Goal: Information Seeking & Learning: Learn about a topic

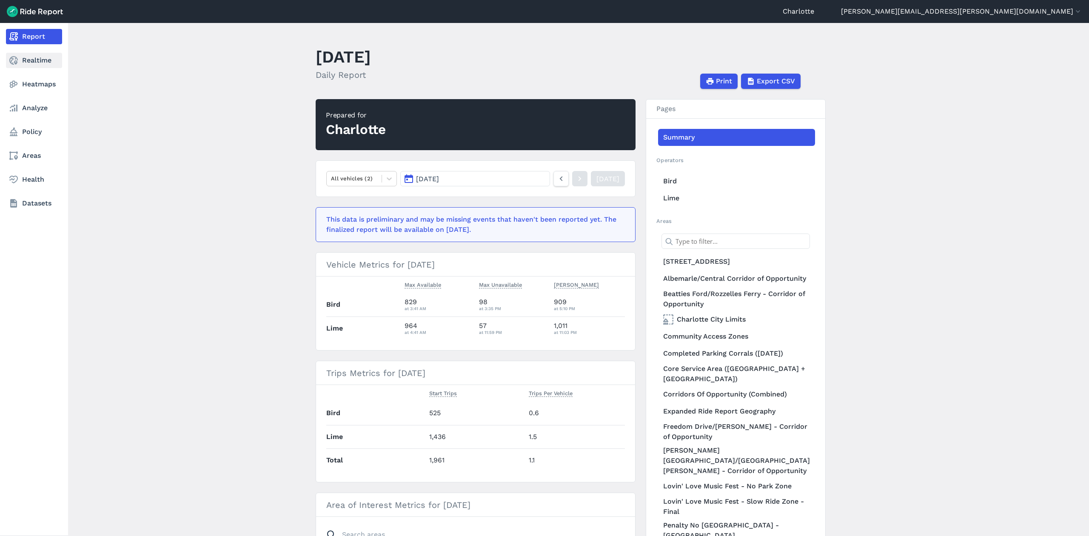
click at [40, 61] on link "Realtime" at bounding box center [34, 60] width 56 height 15
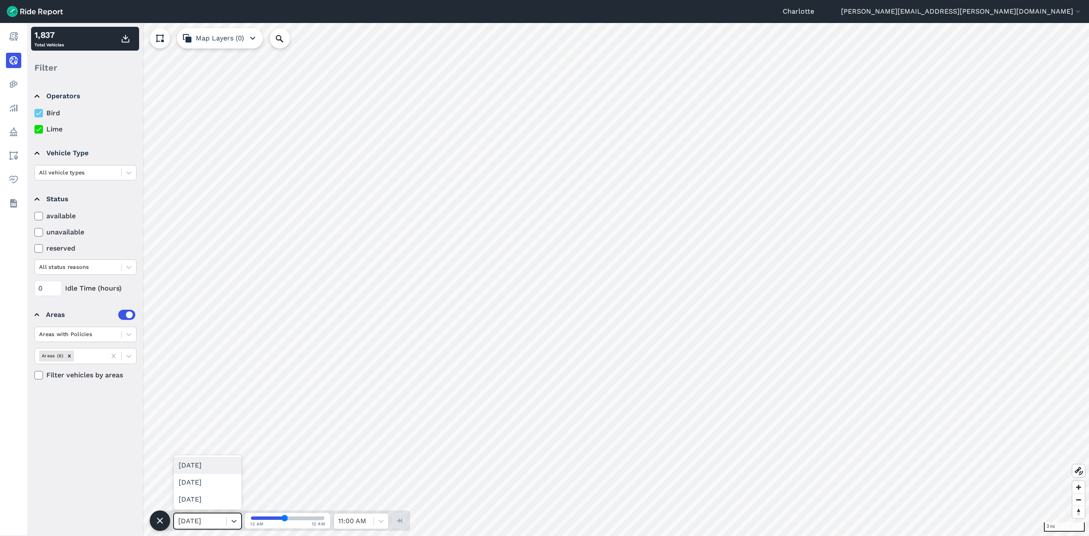
click at [204, 521] on div at bounding box center [200, 521] width 44 height 12
click at [235, 519] on icon at bounding box center [234, 521] width 9 height 9
click at [235, 520] on icon at bounding box center [234, 521] width 9 height 9
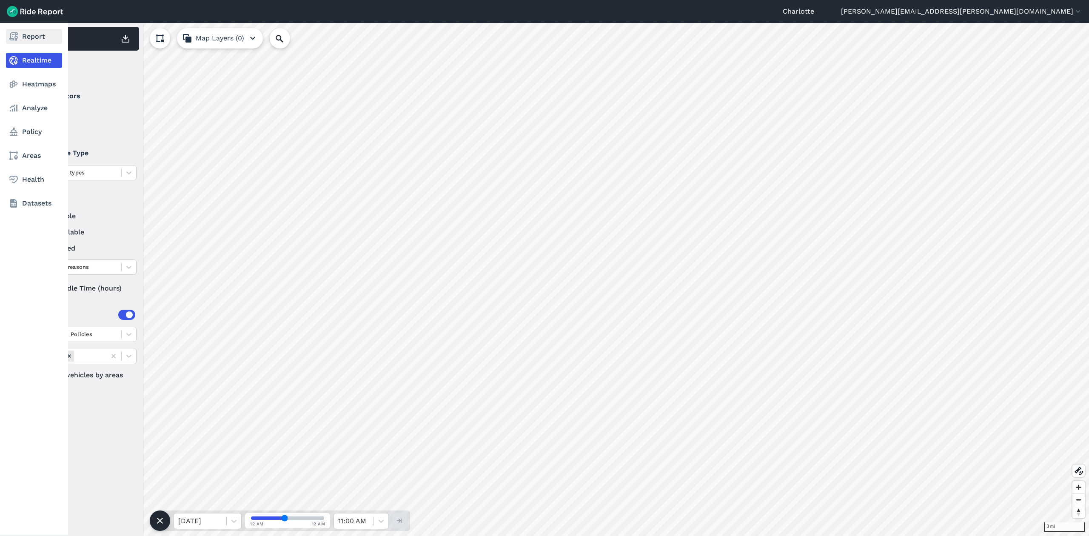
click at [15, 42] on link "Report" at bounding box center [34, 36] width 56 height 15
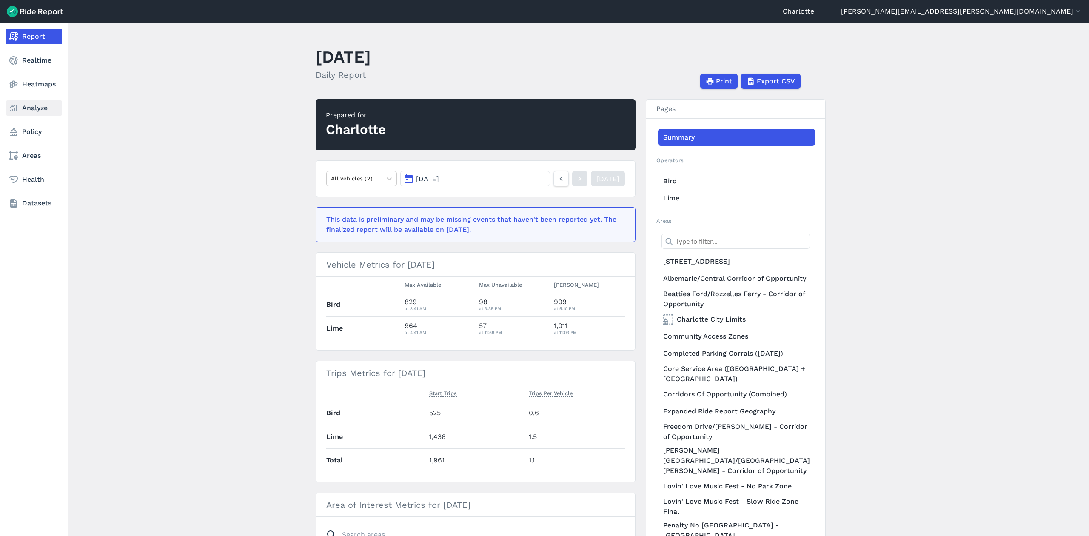
click at [34, 110] on link "Analyze" at bounding box center [34, 107] width 56 height 15
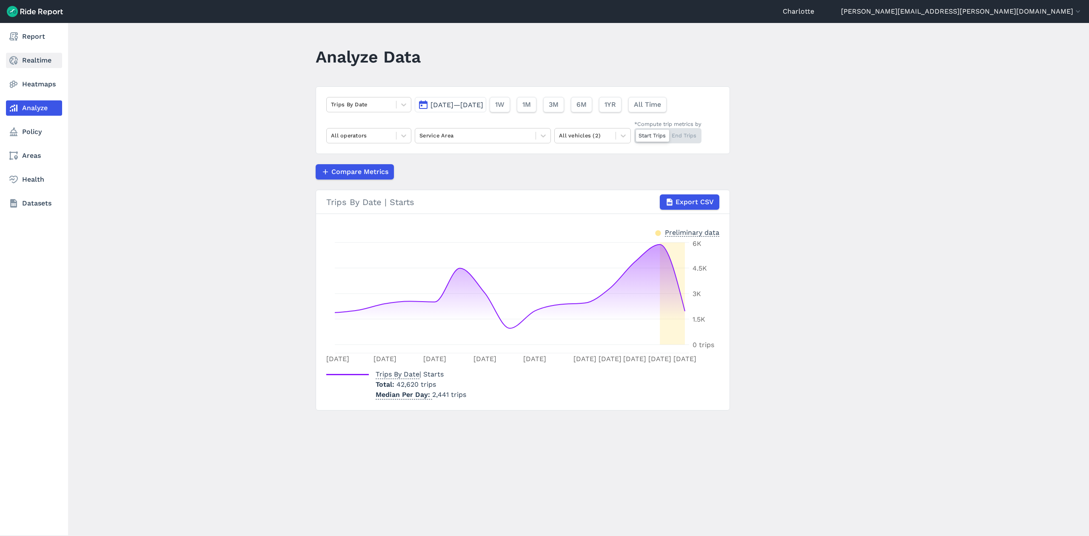
click at [36, 62] on link "Realtime" at bounding box center [34, 60] width 56 height 15
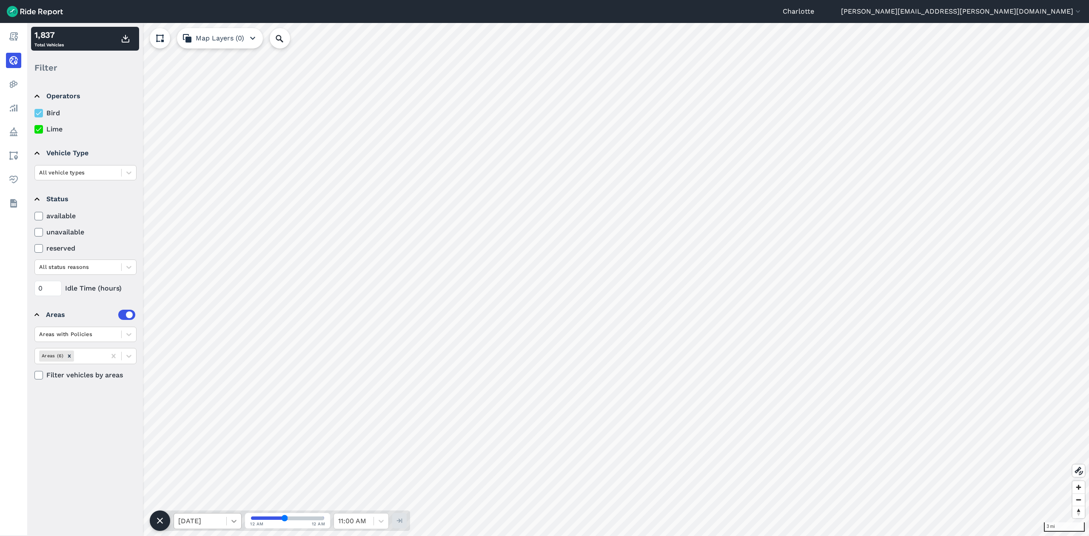
click at [230, 525] on icon at bounding box center [234, 521] width 9 height 9
click at [183, 517] on div at bounding box center [200, 521] width 44 height 12
click at [191, 518] on div at bounding box center [200, 521] width 44 height 12
type input "S"
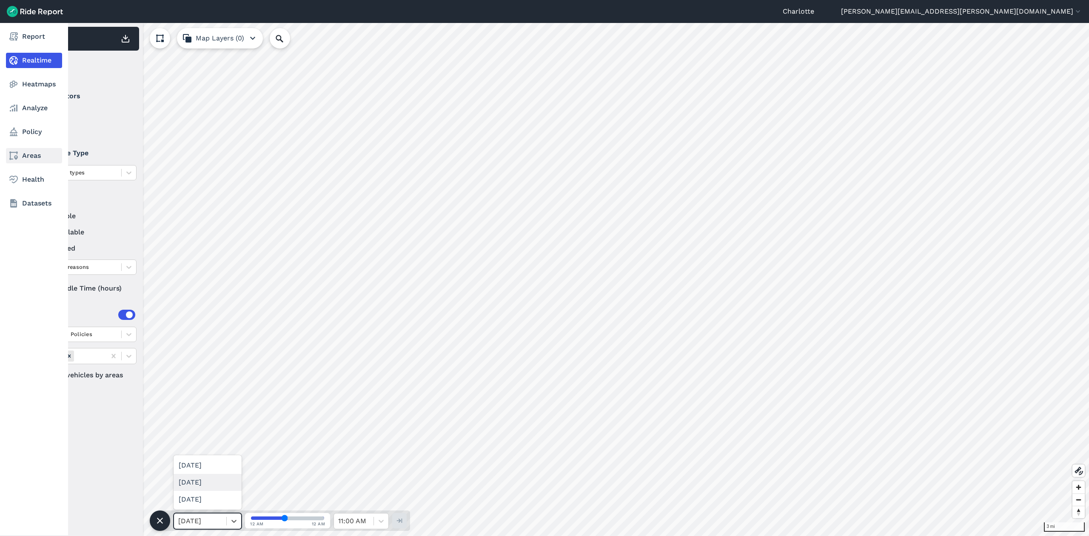
click at [31, 157] on link "Areas" at bounding box center [34, 155] width 56 height 15
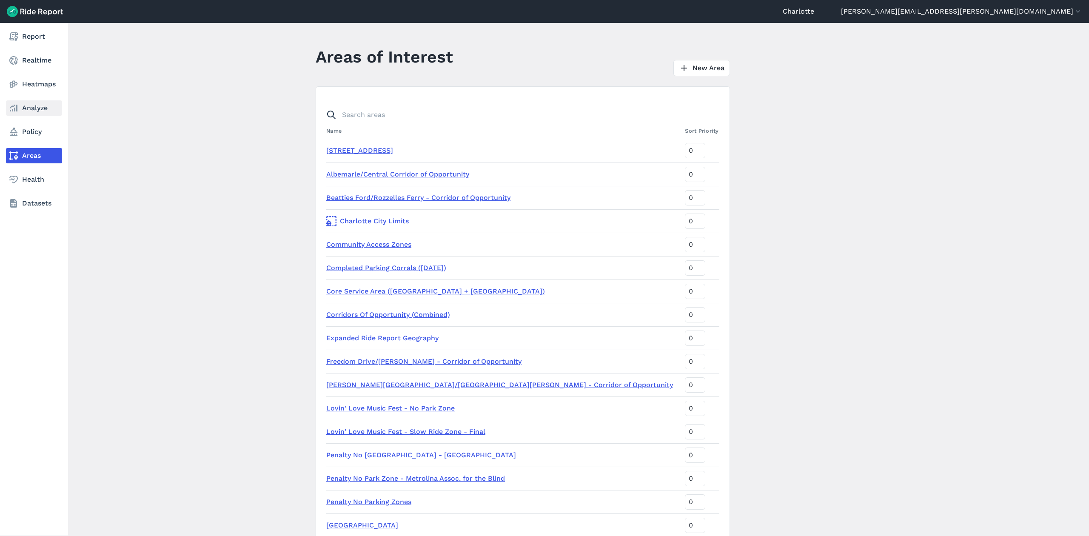
click at [28, 108] on link "Analyze" at bounding box center [34, 107] width 56 height 15
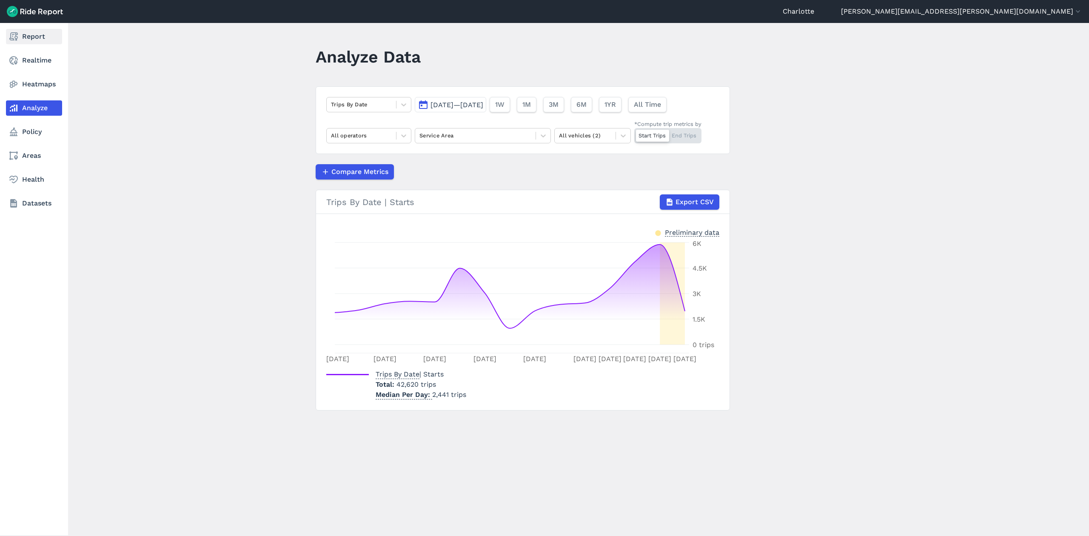
click at [20, 34] on link "Report" at bounding box center [34, 36] width 56 height 15
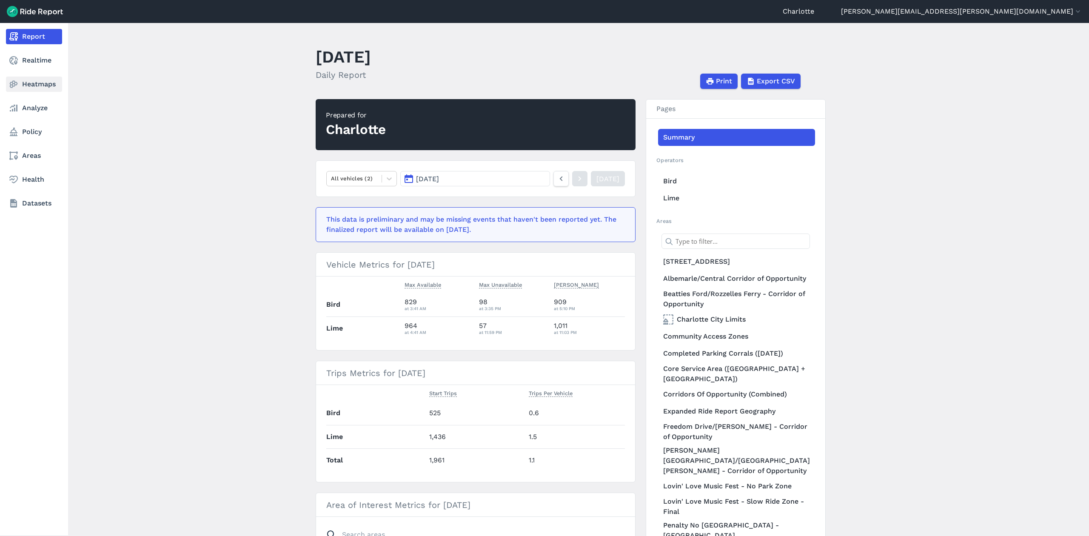
click at [27, 85] on link "Heatmaps" at bounding box center [34, 84] width 56 height 15
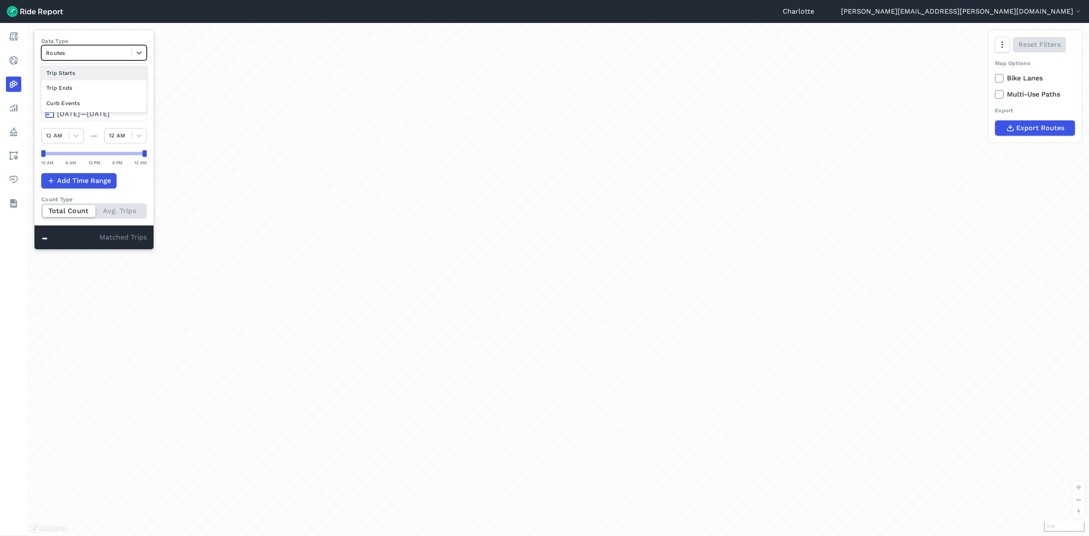
click at [72, 52] on div at bounding box center [86, 53] width 81 height 10
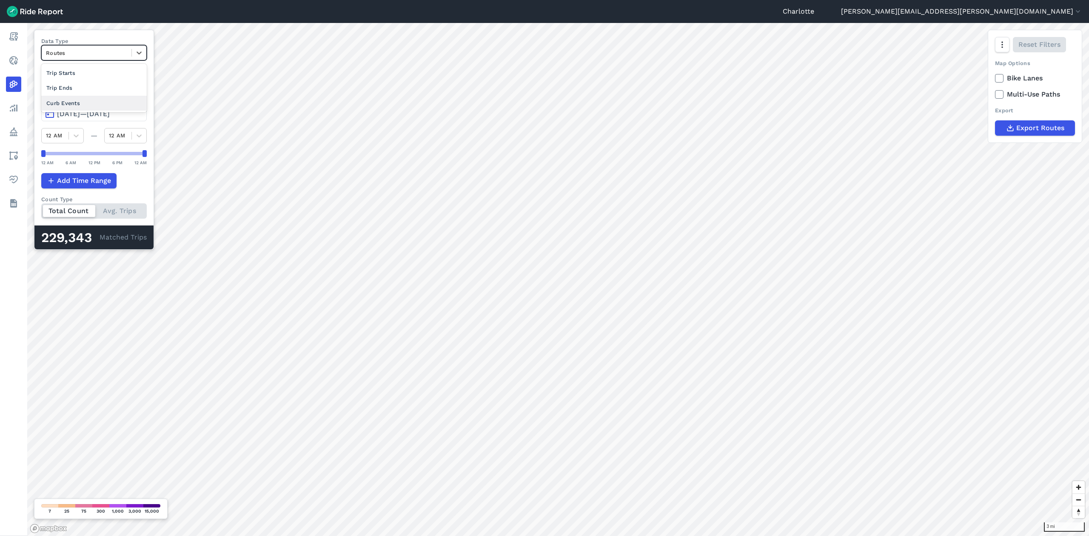
click at [77, 105] on div "Curb Events" at bounding box center [93, 103] width 105 height 15
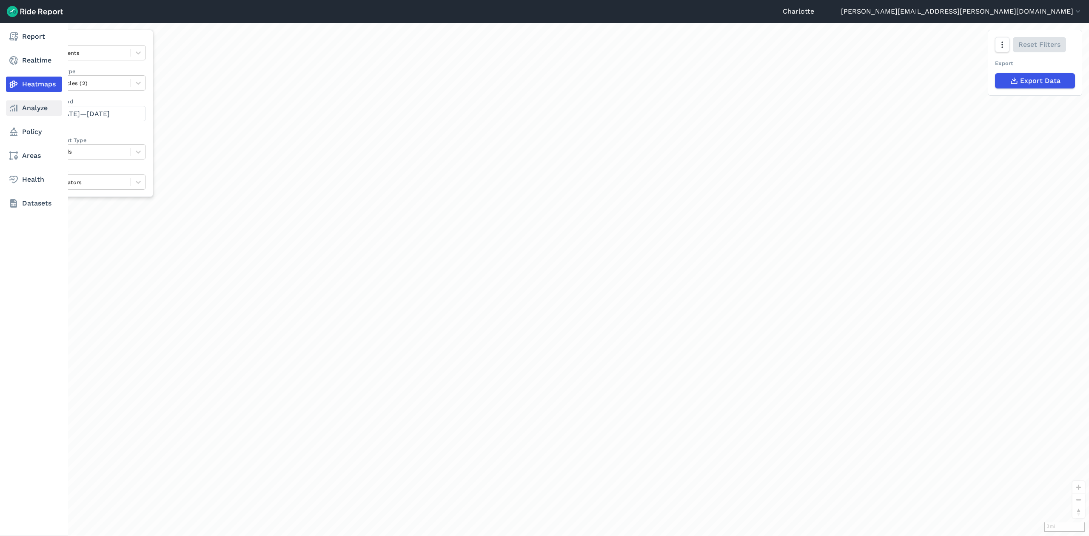
click at [38, 105] on link "Analyze" at bounding box center [34, 107] width 56 height 15
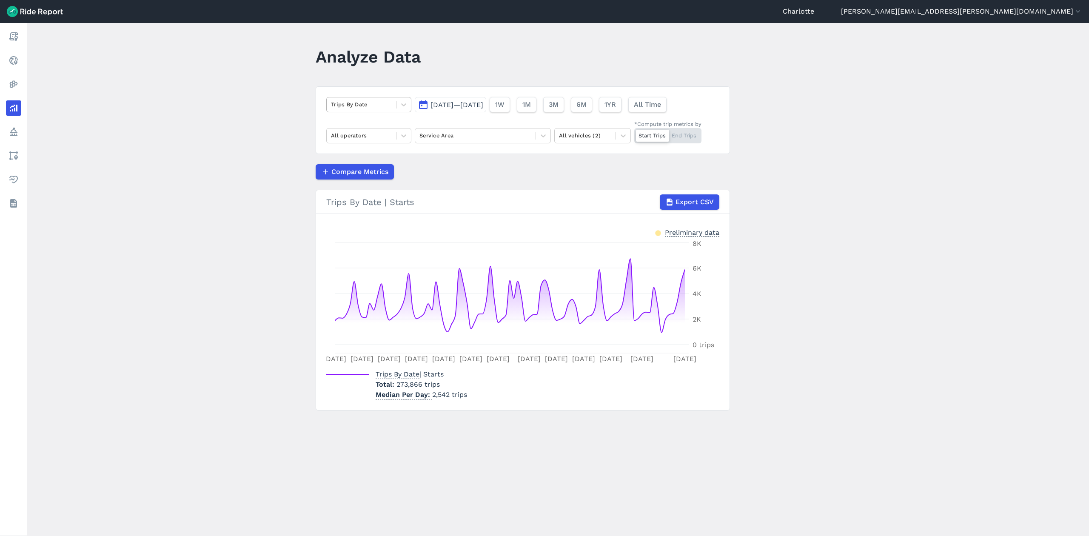
click at [390, 109] on div at bounding box center [361, 105] width 61 height 10
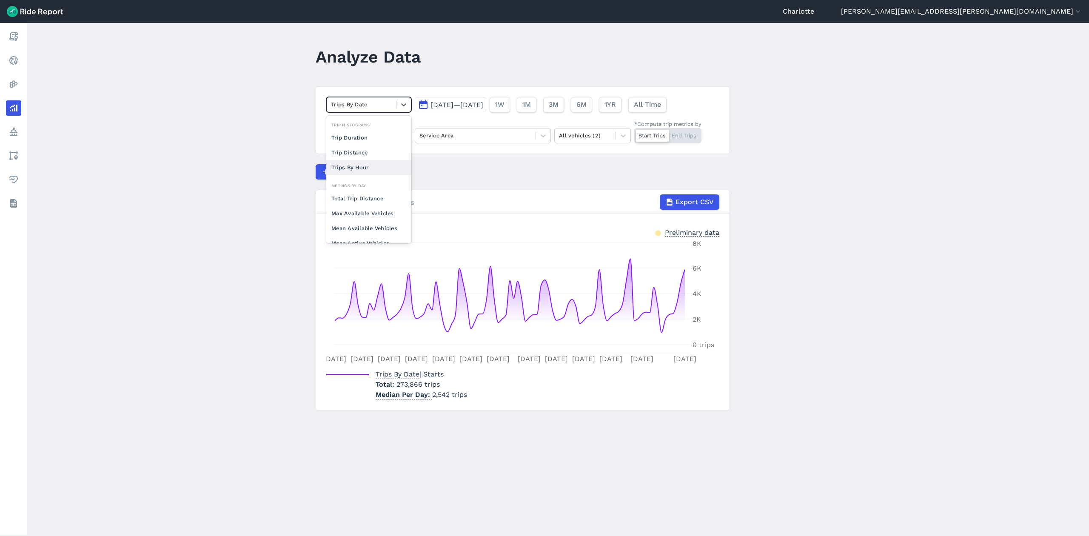
scroll to position [74, 0]
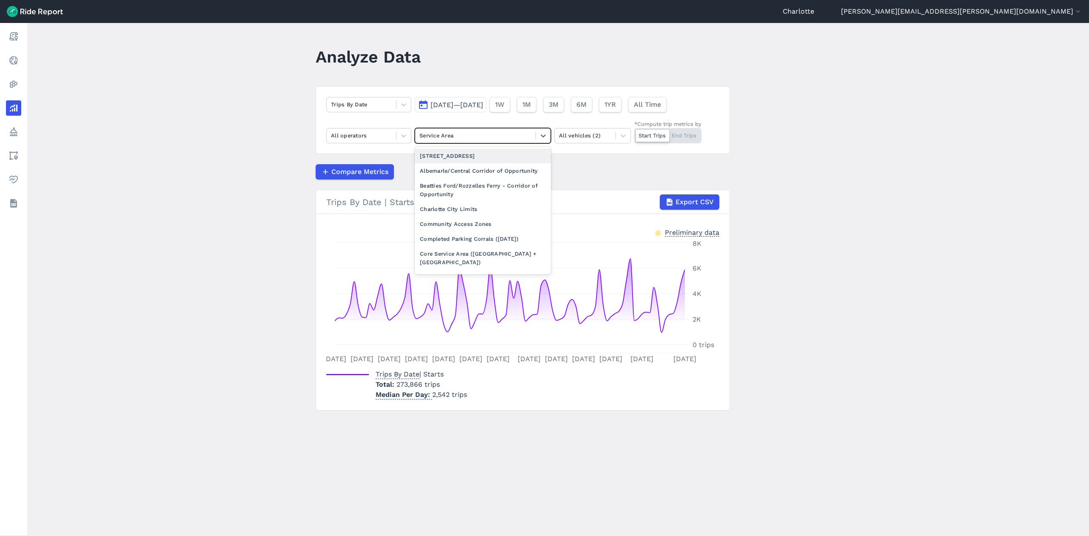
click at [473, 131] on div at bounding box center [475, 136] width 112 height 10
click at [488, 167] on div "Penalty No [GEOGRAPHIC_DATA] - [GEOGRAPHIC_DATA]" at bounding box center [483, 176] width 136 height 23
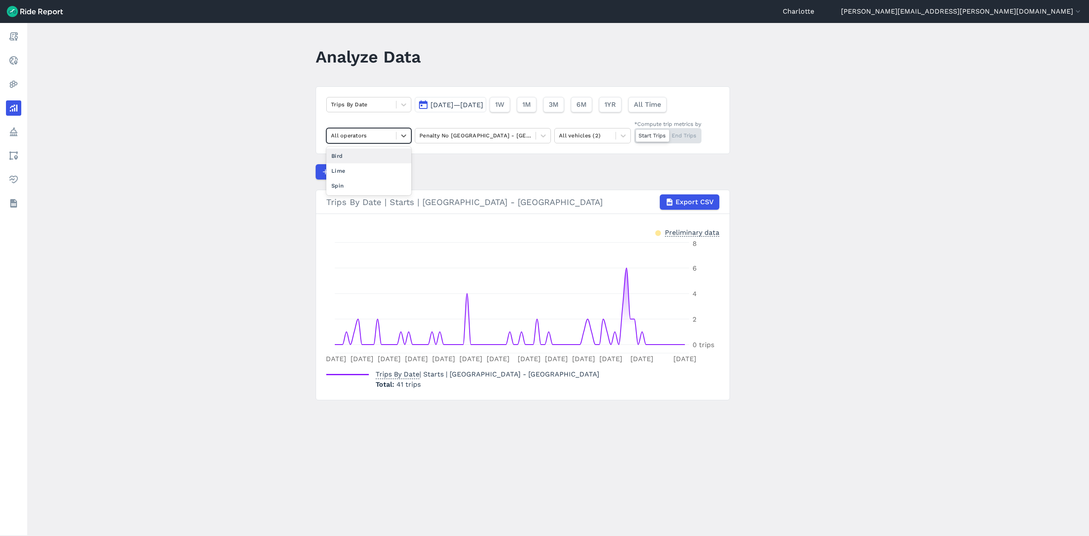
click at [394, 133] on div "All operators" at bounding box center [361, 135] width 69 height 13
click at [340, 156] on div "Bird" at bounding box center [368, 155] width 85 height 15
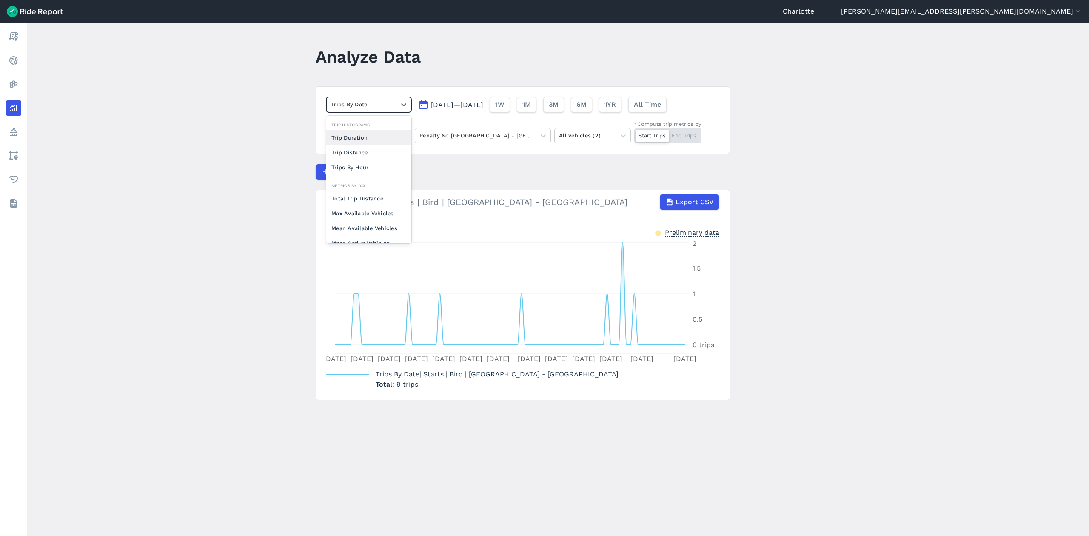
click at [359, 106] on div at bounding box center [361, 105] width 61 height 10
click at [368, 227] on div "Mean Vehicle Idle Time" at bounding box center [368, 230] width 85 height 15
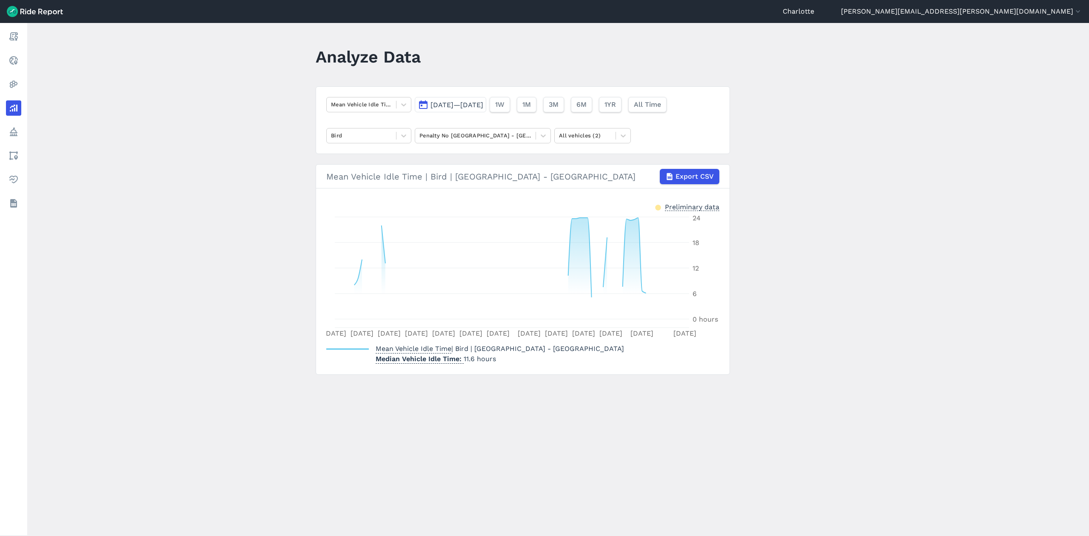
click at [467, 104] on span "[DATE]—[DATE]" at bounding box center [457, 105] width 53 height 8
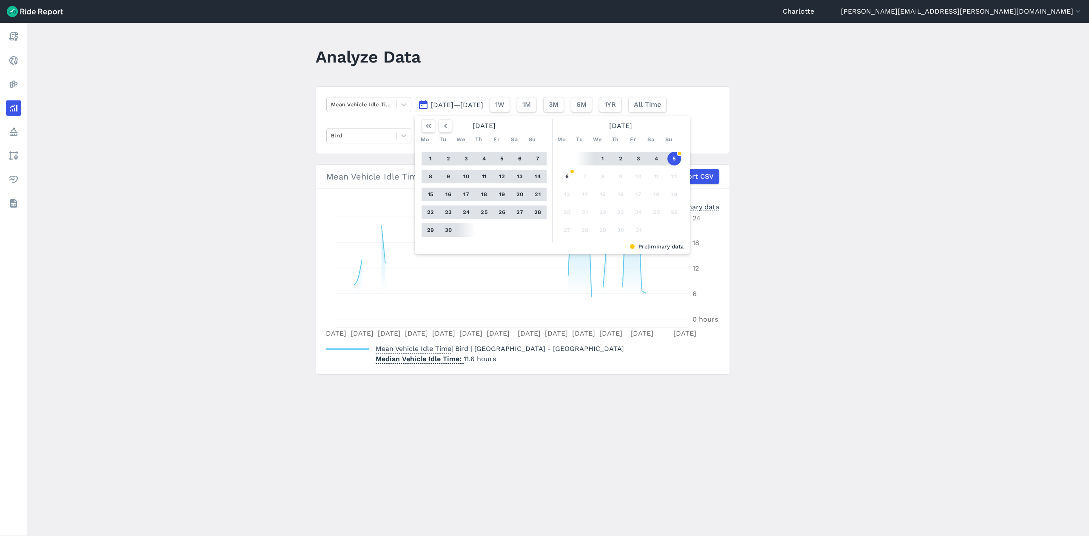
click at [429, 157] on button "1" at bounding box center [431, 159] width 14 height 14
click at [448, 228] on button "30" at bounding box center [449, 230] width 14 height 14
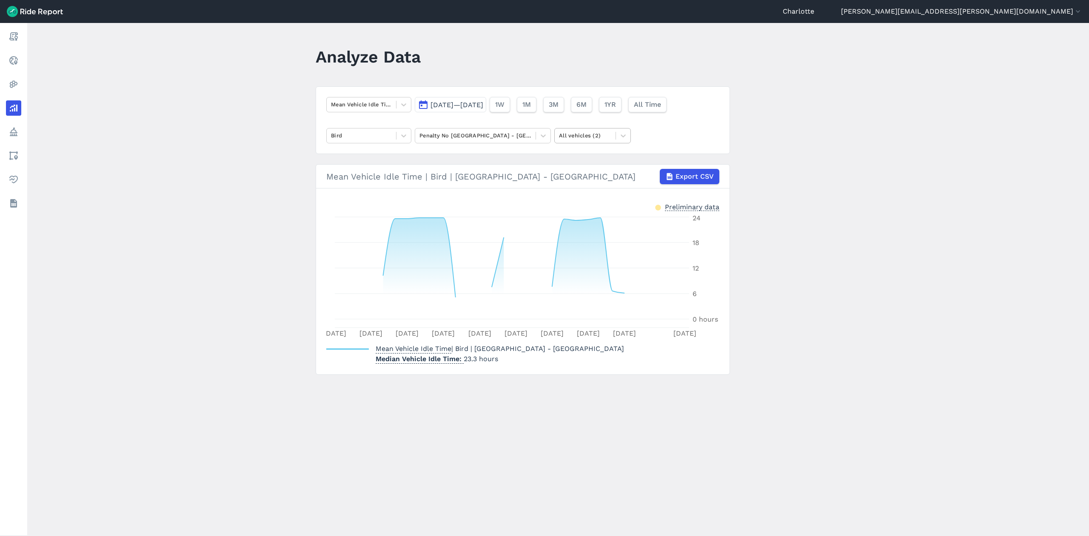
click at [596, 134] on div at bounding box center [585, 136] width 52 height 10
click at [585, 155] on div "E-Bikes" at bounding box center [592, 155] width 77 height 15
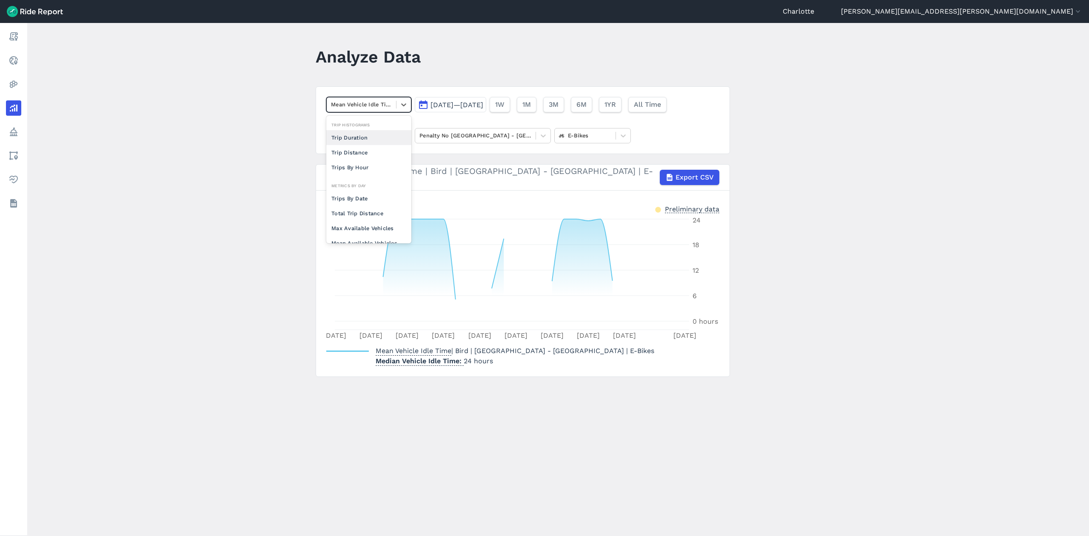
click at [375, 101] on div at bounding box center [361, 105] width 61 height 10
click at [378, 172] on div "Mean Available Vehicles" at bounding box center [368, 169] width 85 height 15
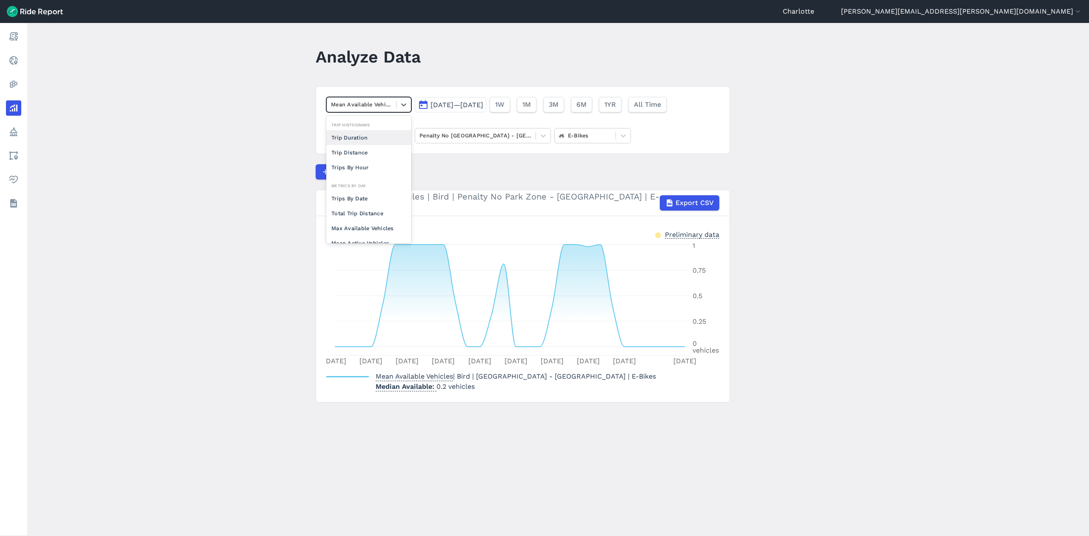
click at [378, 101] on div at bounding box center [361, 105] width 61 height 10
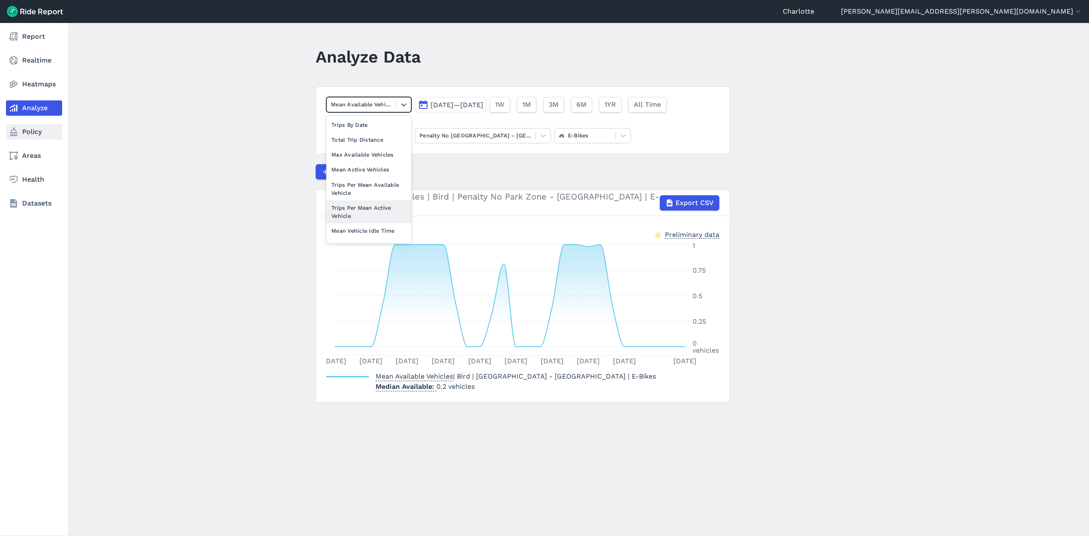
click at [24, 135] on link "Policy" at bounding box center [34, 131] width 56 height 15
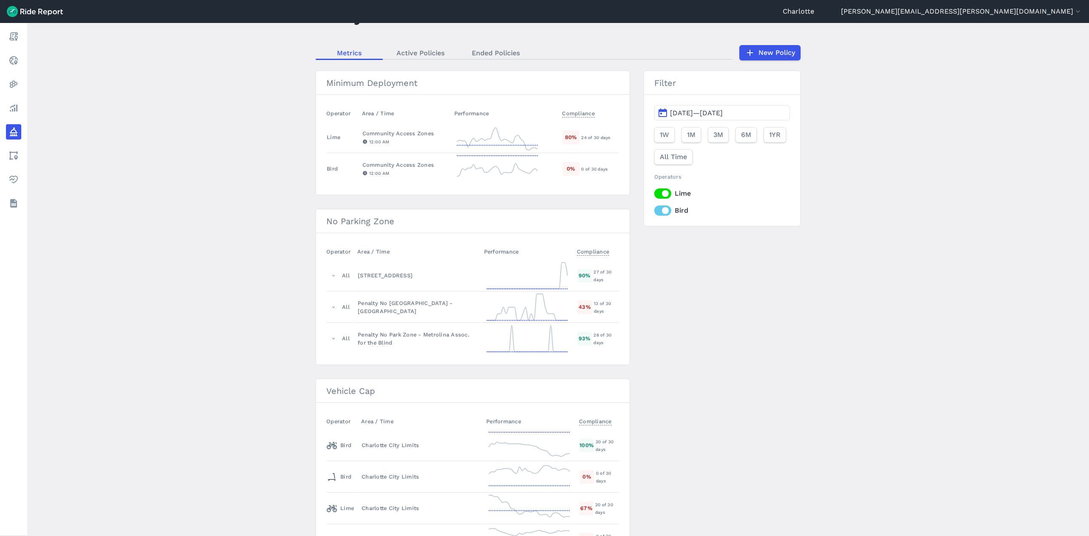
scroll to position [57, 0]
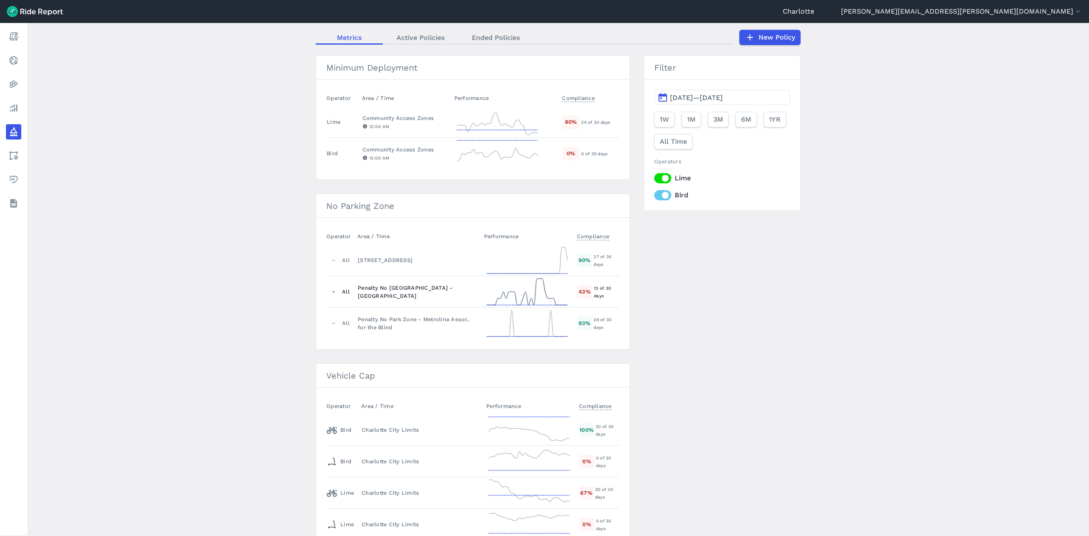
click at [485, 292] on icon at bounding box center [527, 292] width 85 height 31
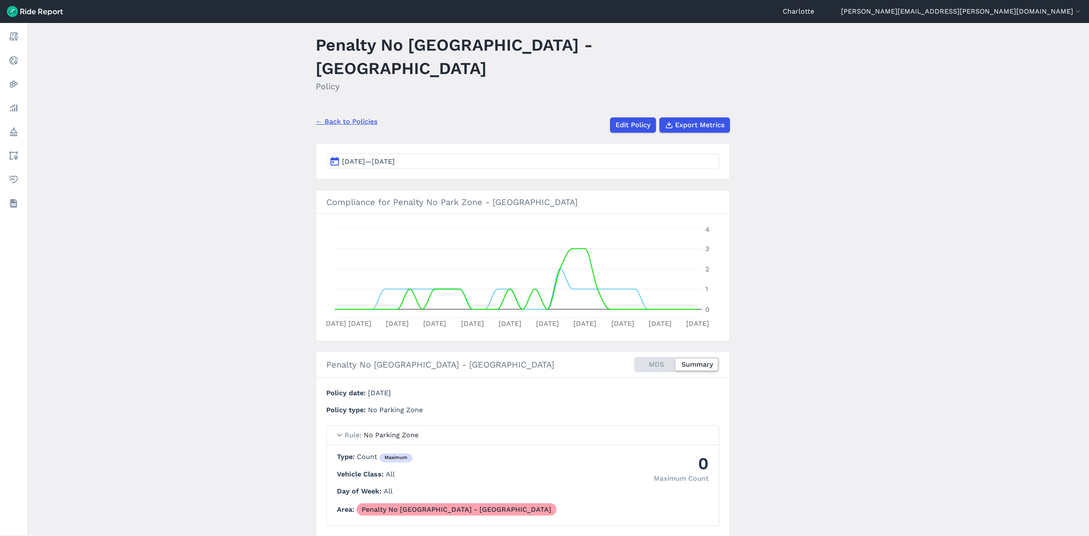
scroll to position [21, 0]
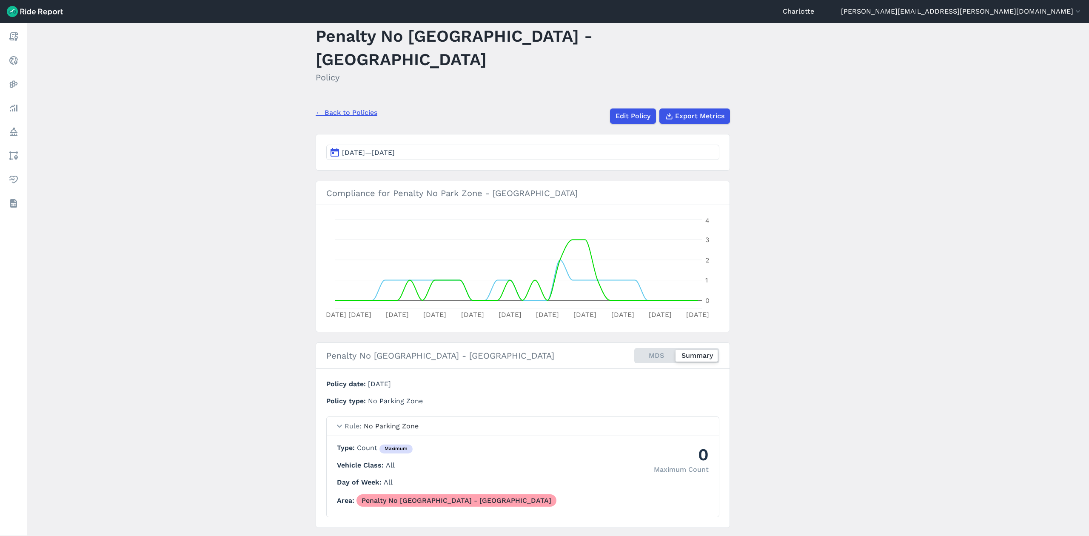
click at [400, 145] on button "[DATE]—[DATE]" at bounding box center [522, 152] width 393 height 15
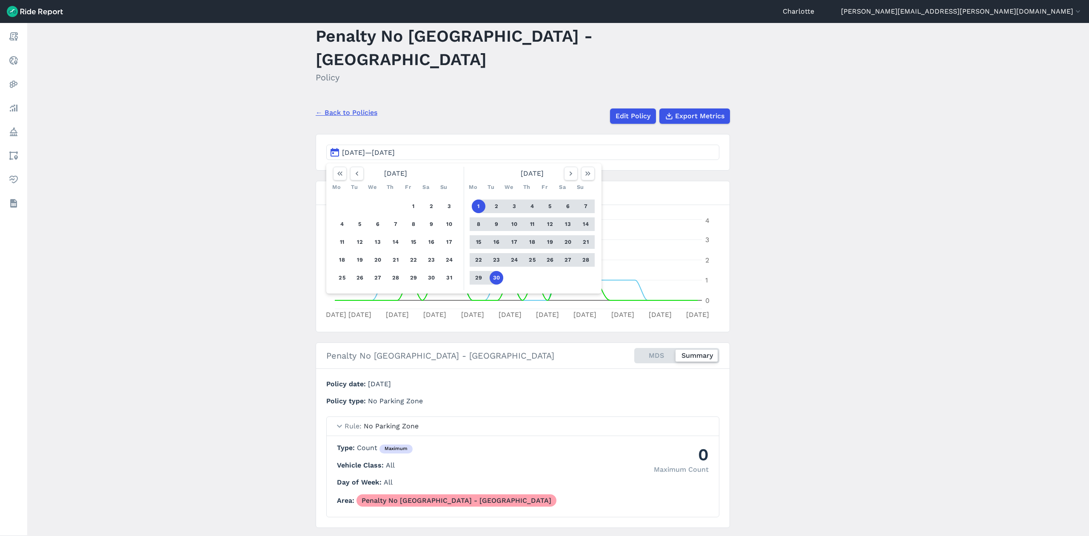
click at [286, 161] on main "Penalty No Park Zone - [GEOGRAPHIC_DATA] Policy ← Back to Policies Edit Policy …" at bounding box center [558, 279] width 1062 height 513
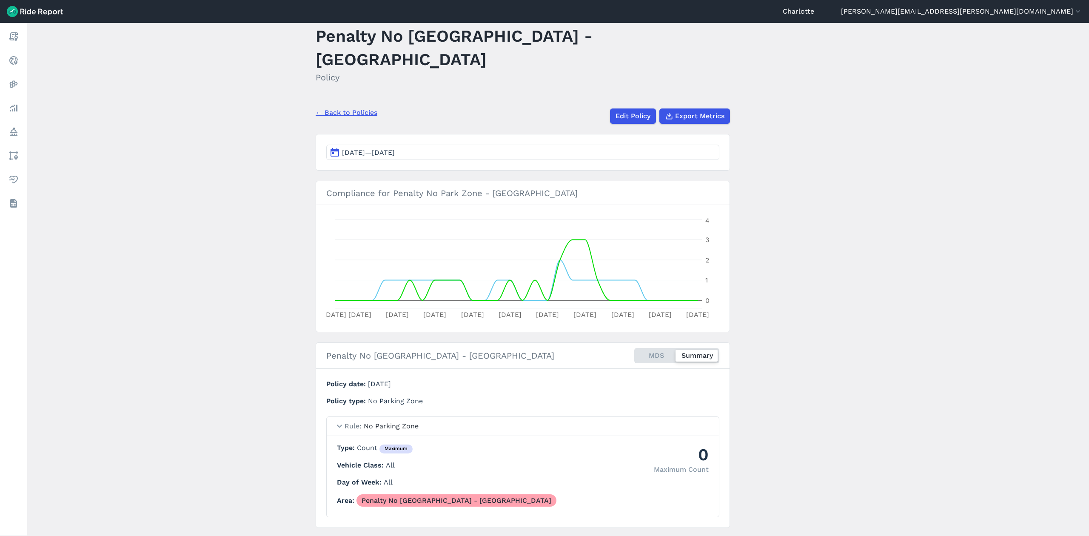
click at [661, 348] on div "MDS Summary" at bounding box center [676, 355] width 85 height 15
click at [634, 348] on input "MDS Summary" at bounding box center [634, 351] width 0 height 6
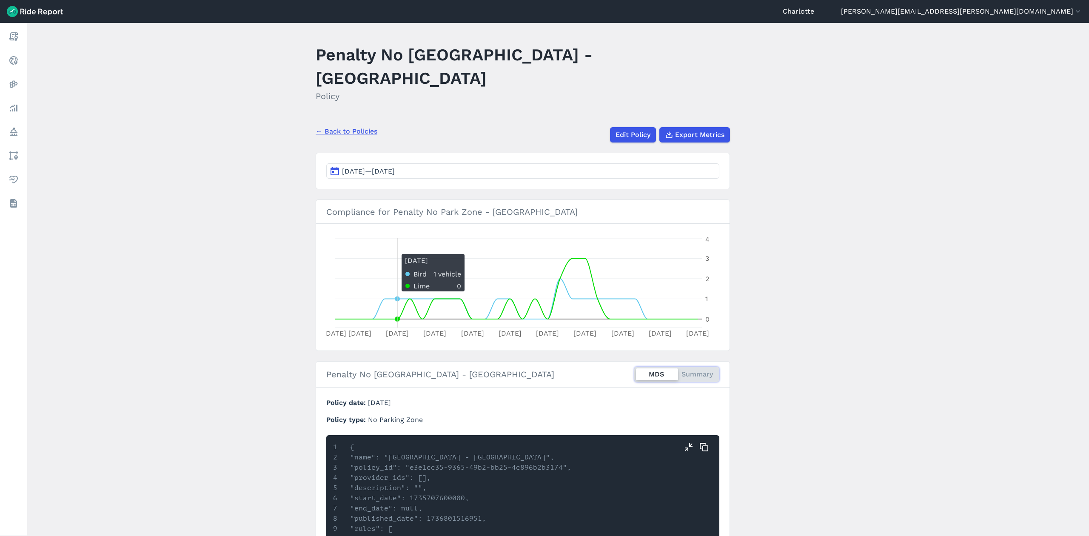
scroll to position [0, 0]
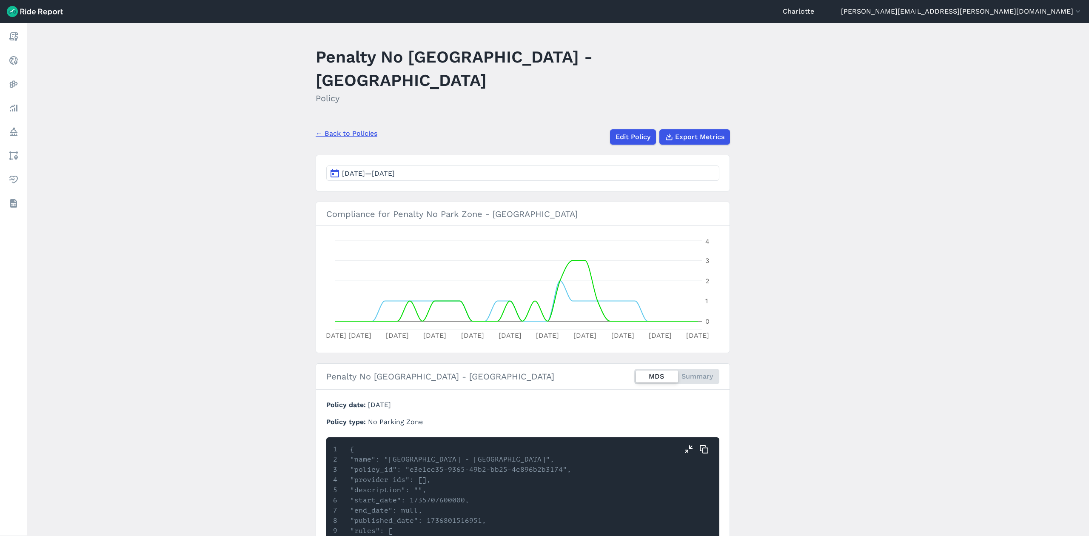
click at [704, 369] on div "MDS Summary" at bounding box center [676, 376] width 85 height 15
click at [634, 369] on input "MDS Summary" at bounding box center [634, 372] width 0 height 6
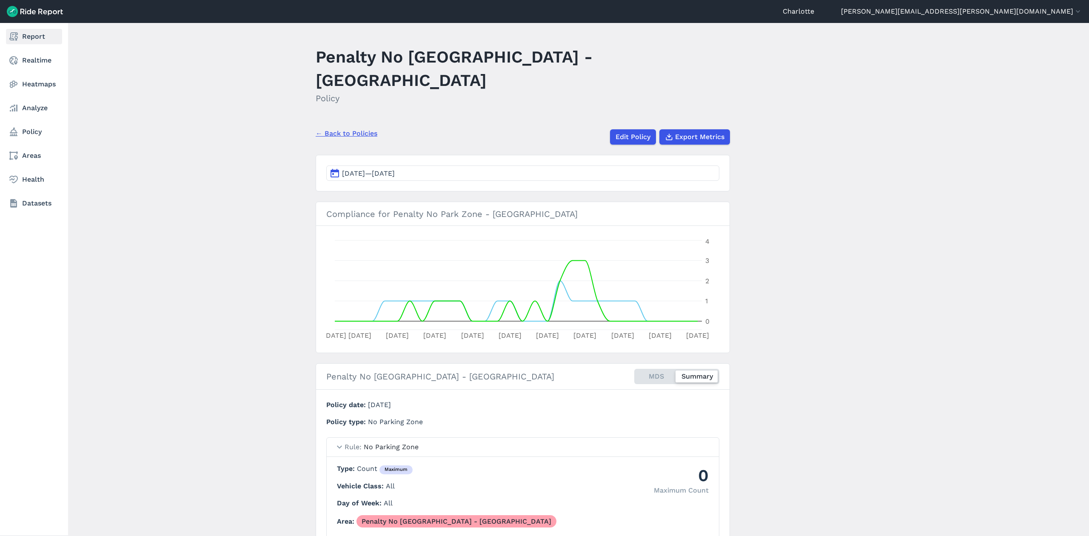
click at [29, 35] on link "Report" at bounding box center [34, 36] width 56 height 15
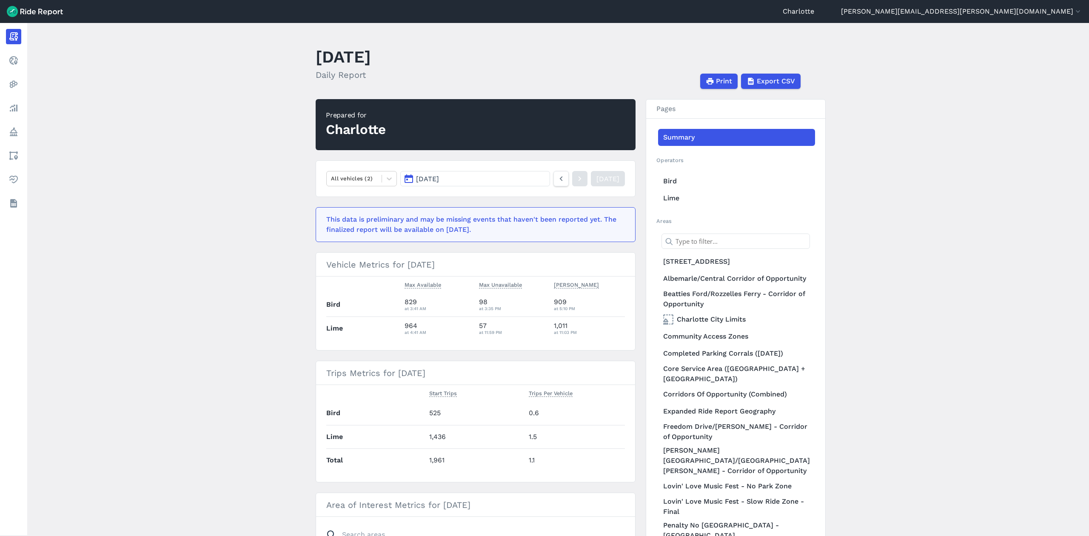
click at [458, 181] on button "[DATE]" at bounding box center [475, 178] width 150 height 15
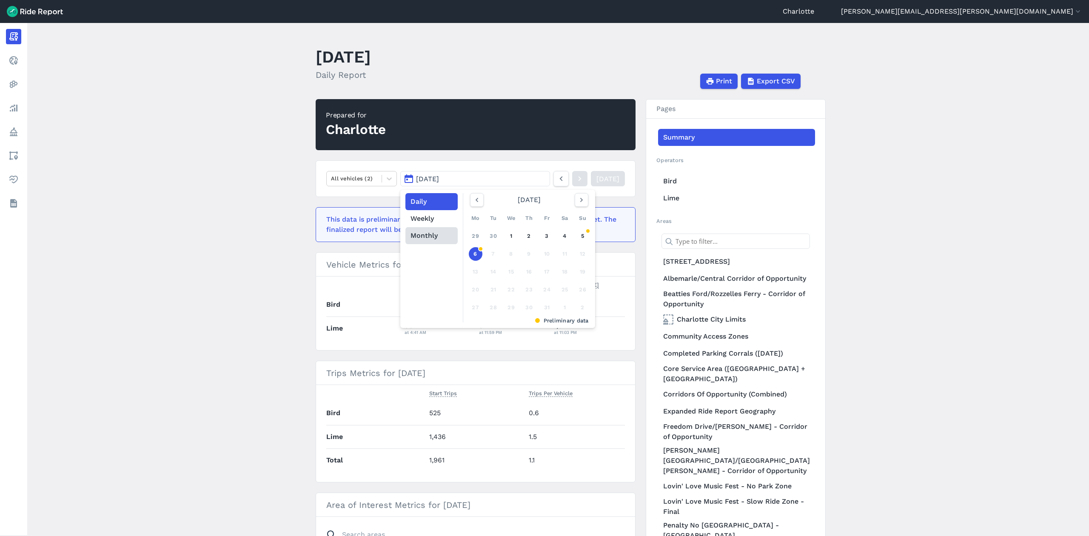
click at [424, 238] on button "Monthly" at bounding box center [431, 235] width 52 height 17
click at [572, 274] on link "Sep" at bounding box center [572, 274] width 29 height 20
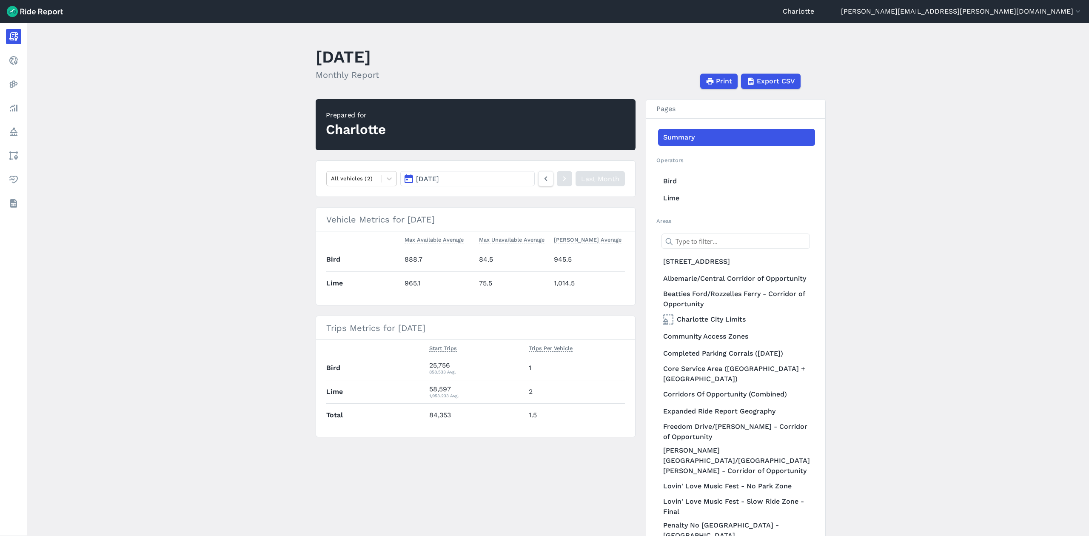
click at [495, 176] on button "[DATE]" at bounding box center [467, 178] width 134 height 15
click at [244, 222] on main "[DATE] Monthly Report Print Export CSV Prepared for Charlotte All vehicles (2) …" at bounding box center [558, 279] width 1062 height 513
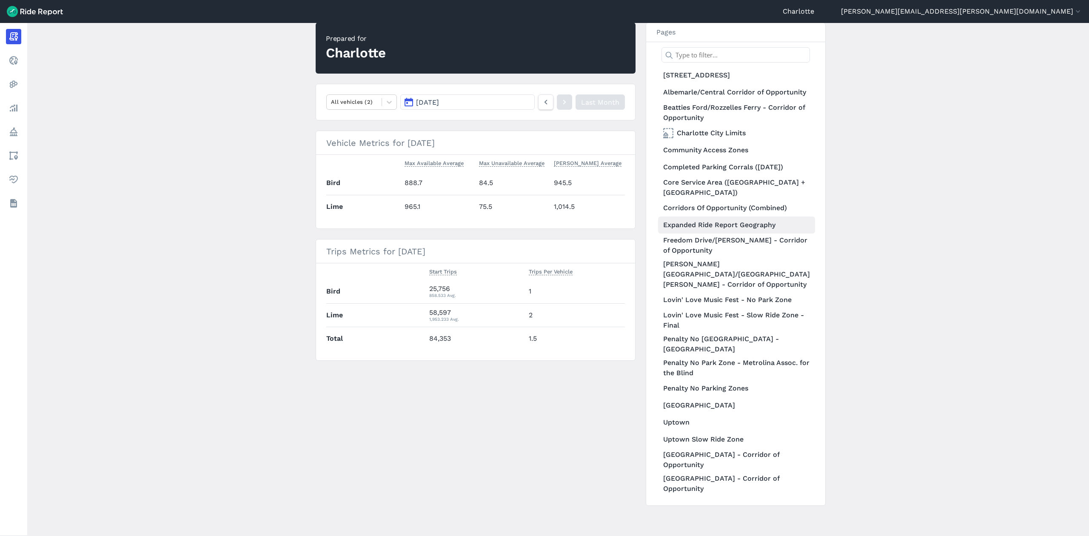
scroll to position [128, 0]
click at [713, 338] on link "Penalty No [GEOGRAPHIC_DATA] - [GEOGRAPHIC_DATA]" at bounding box center [736, 344] width 157 height 24
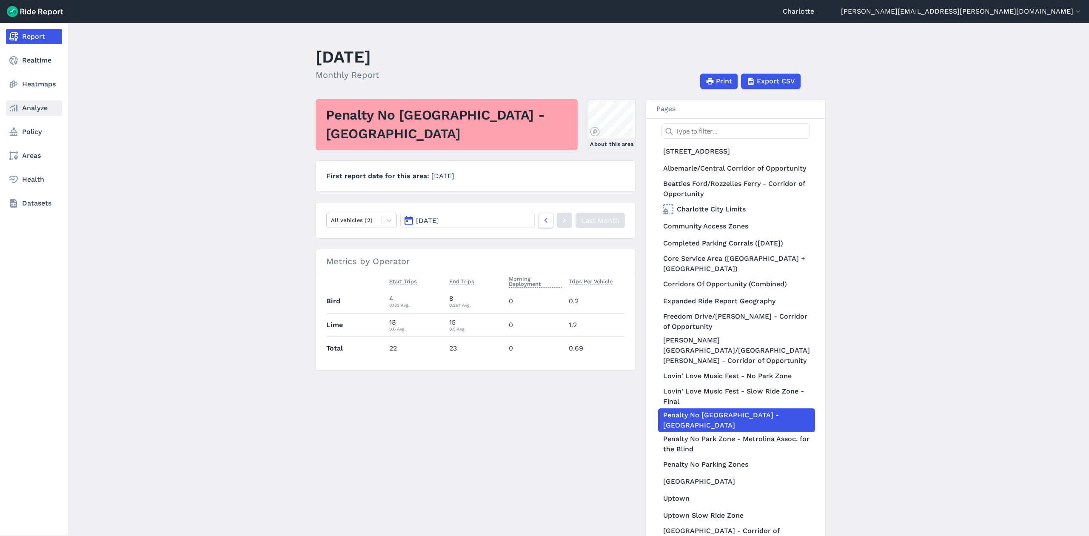
click at [29, 112] on link "Analyze" at bounding box center [34, 107] width 56 height 15
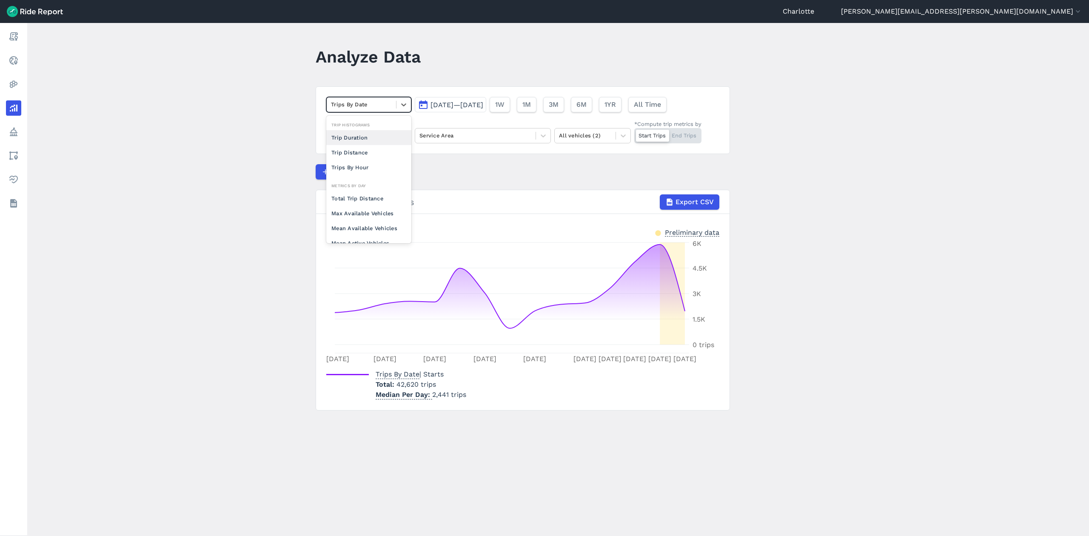
click at [368, 110] on div "Trips By Date" at bounding box center [361, 104] width 69 height 13
click at [368, 191] on div "Max Available Vehicles" at bounding box center [368, 196] width 85 height 15
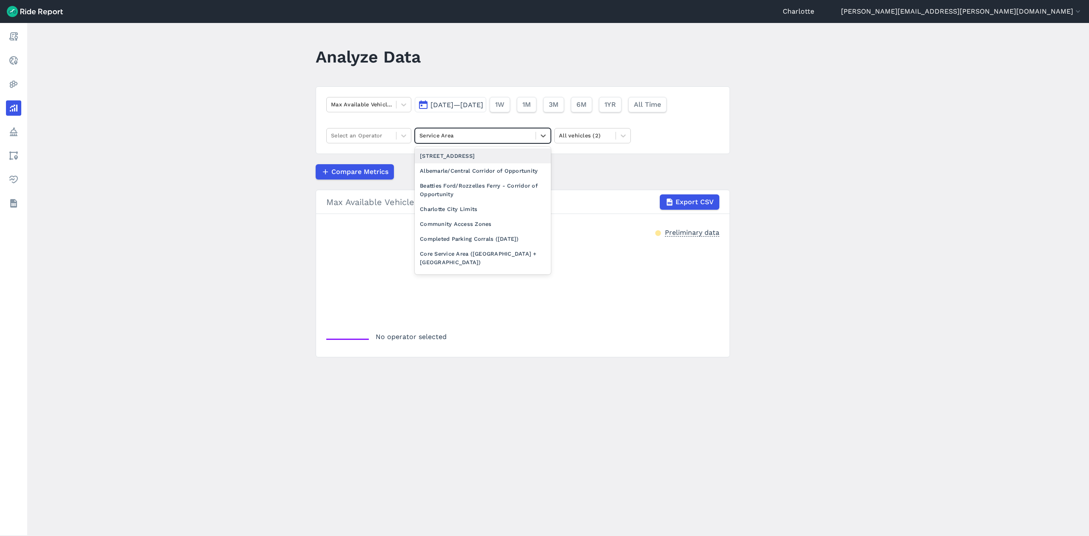
click at [461, 136] on div at bounding box center [475, 136] width 112 height 10
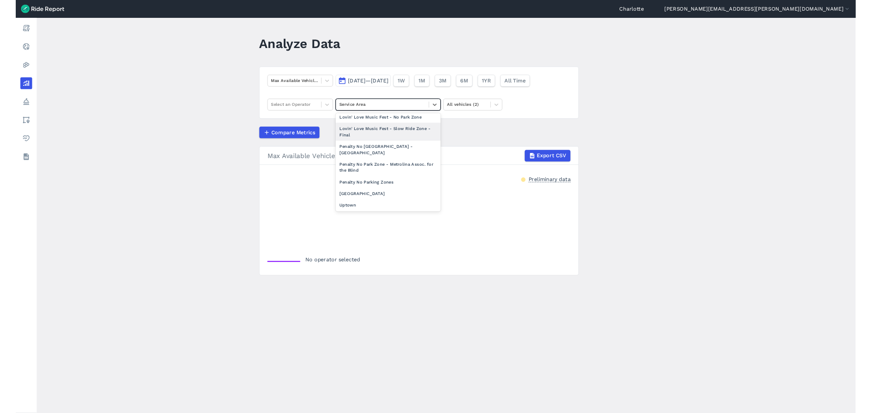
scroll to position [191, 0]
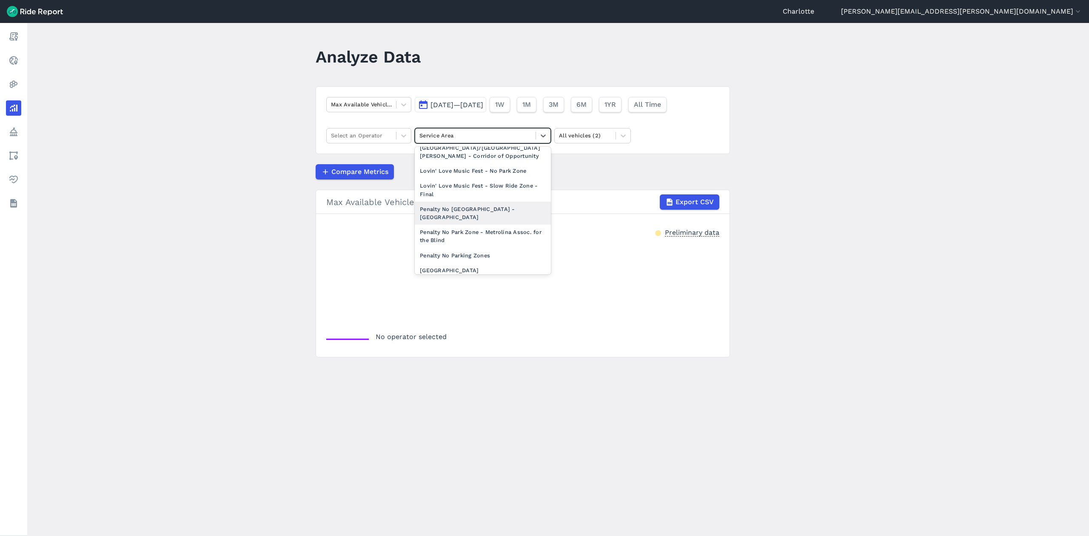
click at [470, 202] on div "Penalty No [GEOGRAPHIC_DATA] - [GEOGRAPHIC_DATA]" at bounding box center [483, 213] width 136 height 23
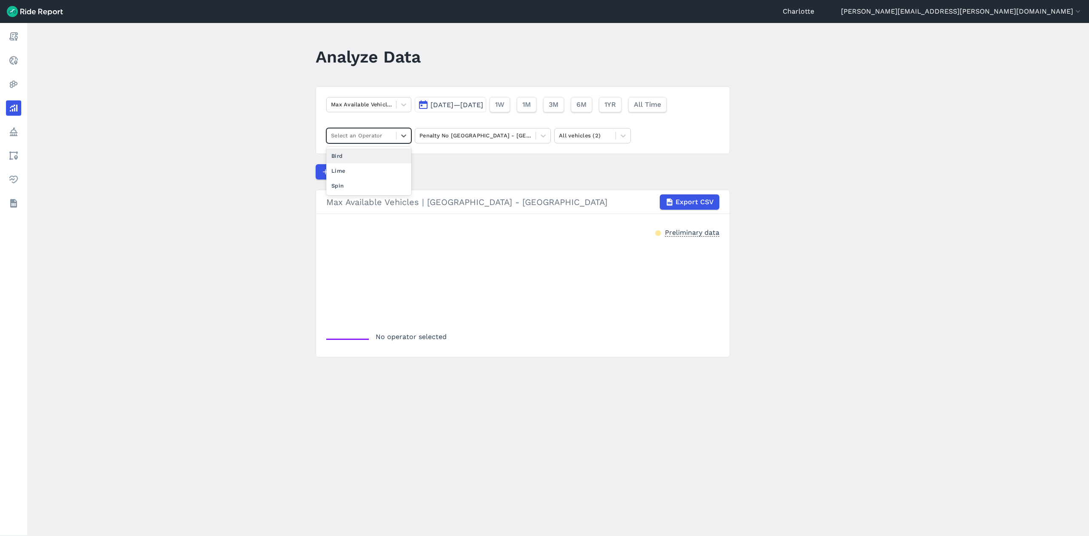
click at [382, 134] on div at bounding box center [361, 136] width 61 height 10
click at [348, 157] on div "Bird" at bounding box center [368, 155] width 85 height 15
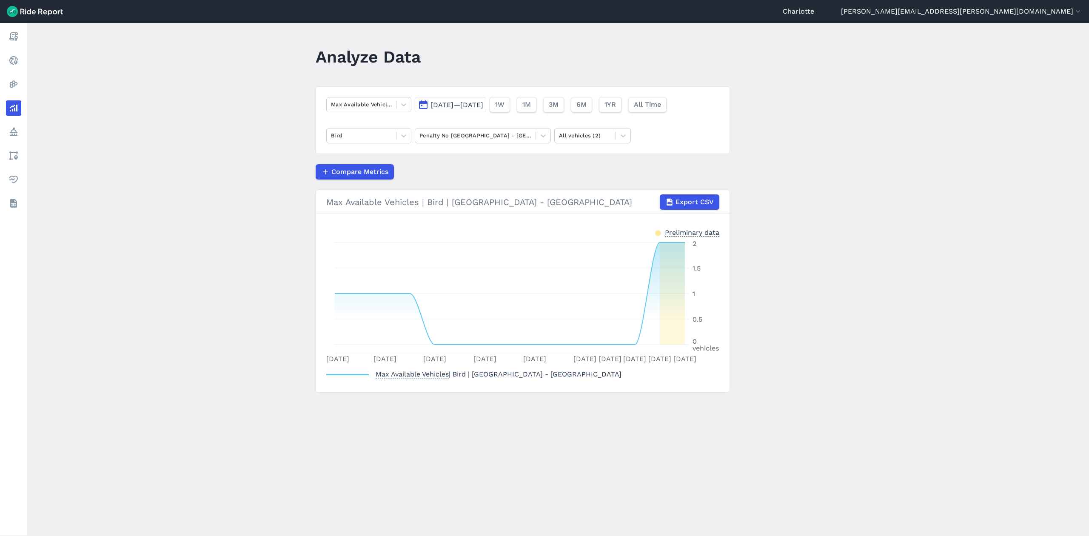
click at [483, 105] on span "[DATE]—[DATE]" at bounding box center [457, 105] width 53 height 8
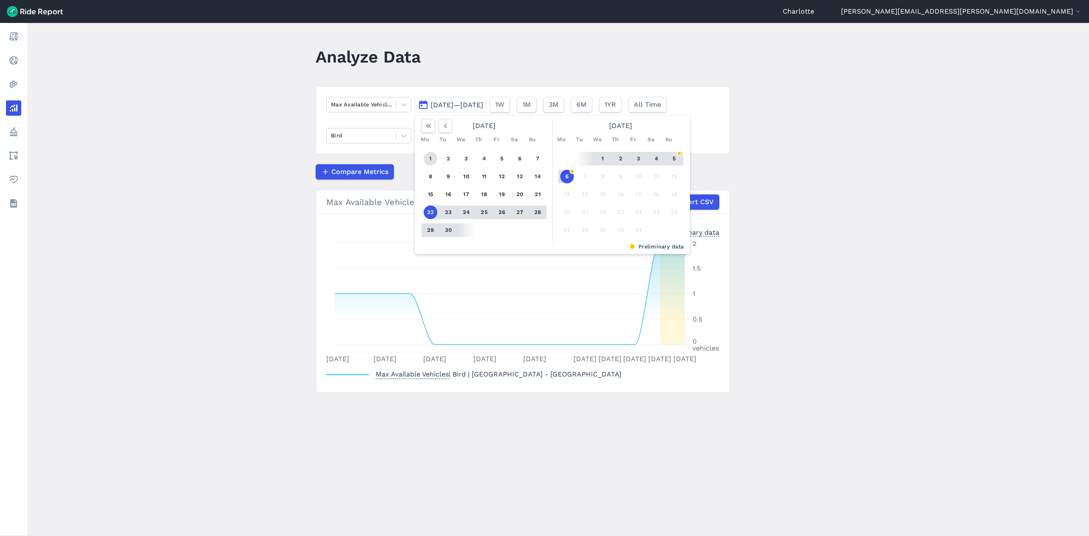
click at [424, 158] on button "1" at bounding box center [431, 159] width 14 height 14
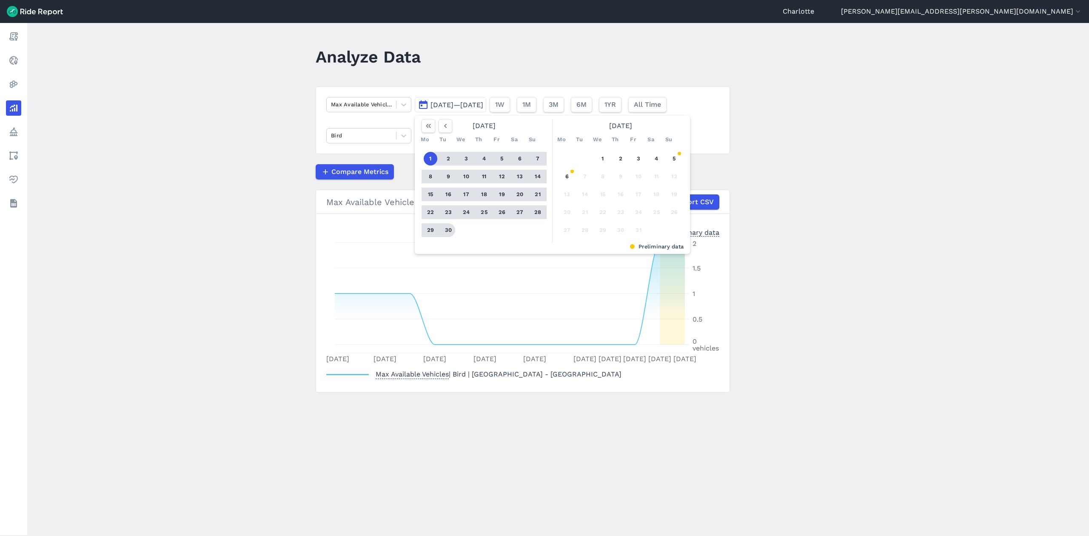
click at [448, 231] on button "30" at bounding box center [449, 230] width 14 height 14
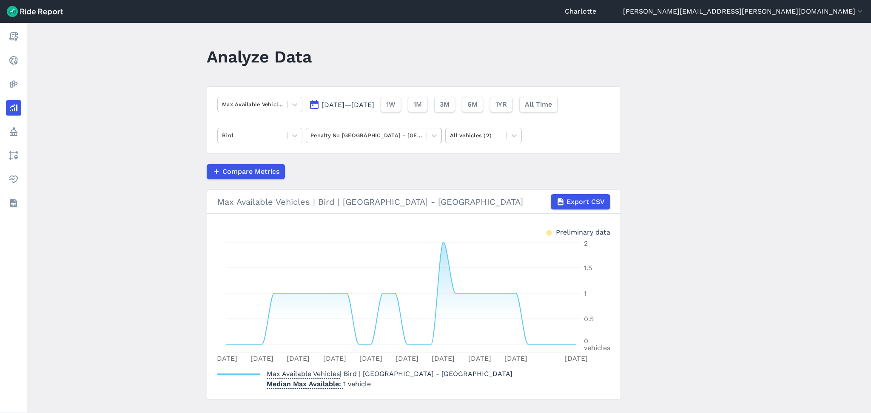
click at [370, 131] on div at bounding box center [367, 136] width 112 height 10
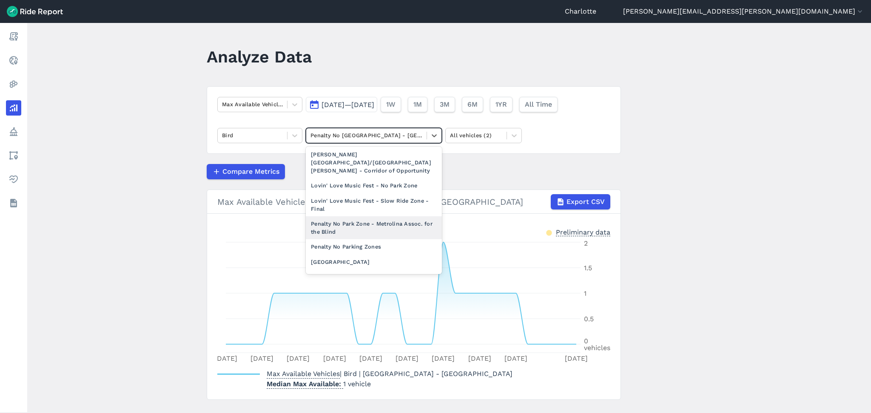
scroll to position [247, 0]
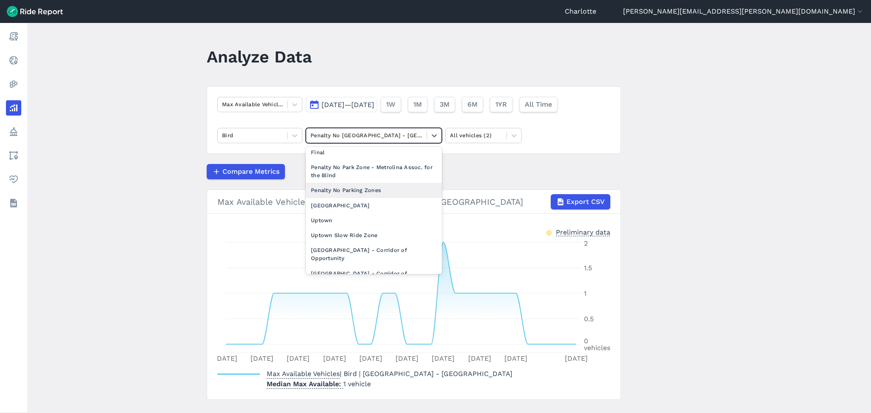
click at [353, 183] on div "Penalty No Parking Zones" at bounding box center [374, 190] width 136 height 15
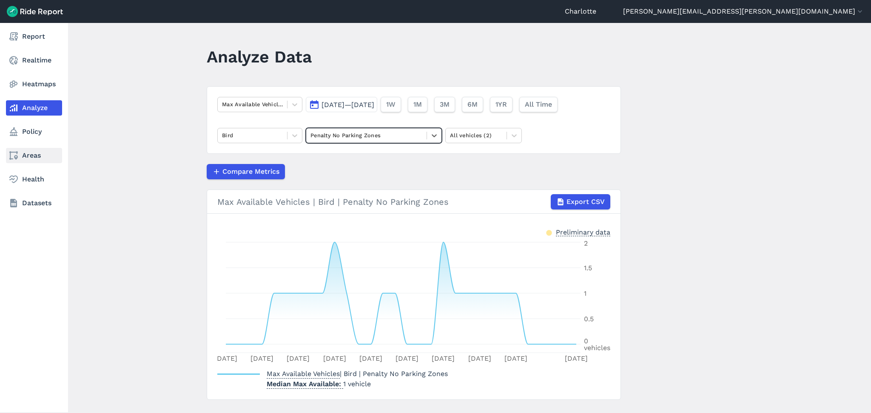
click at [22, 154] on link "Areas" at bounding box center [34, 155] width 56 height 15
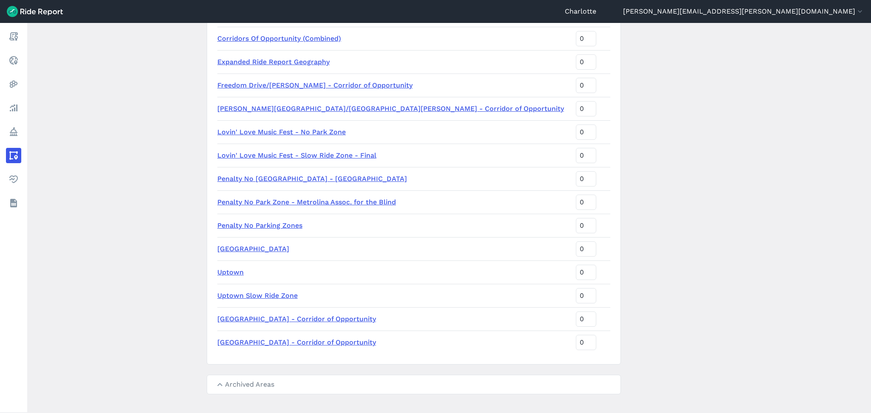
scroll to position [288, 0]
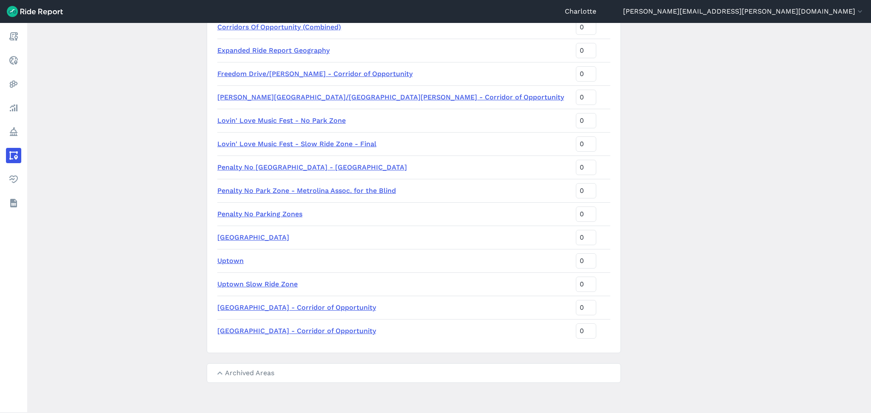
click at [282, 193] on link "Penalty No Park Zone - Metrolina Assoc. for the Blind" at bounding box center [306, 191] width 179 height 8
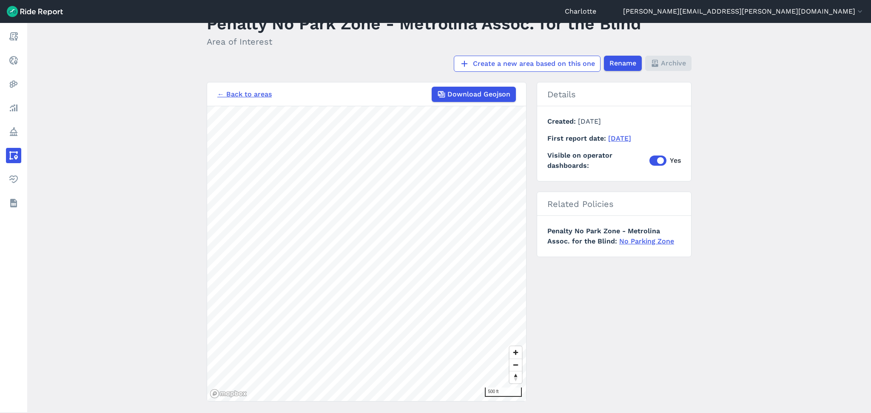
scroll to position [52, 0]
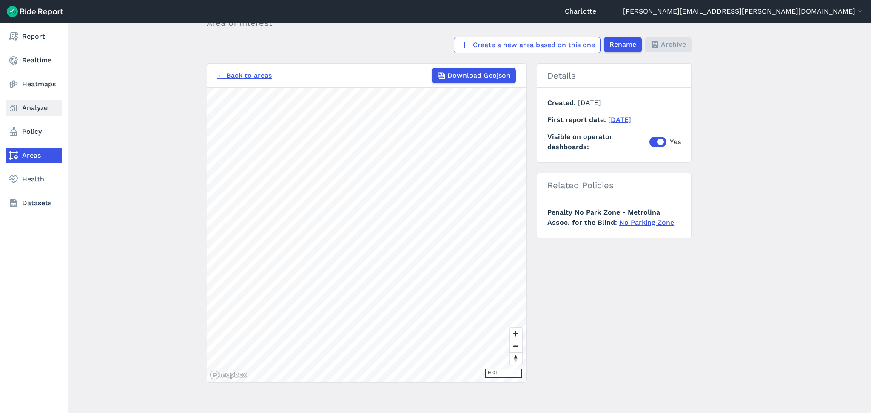
click at [32, 110] on link "Analyze" at bounding box center [34, 107] width 56 height 15
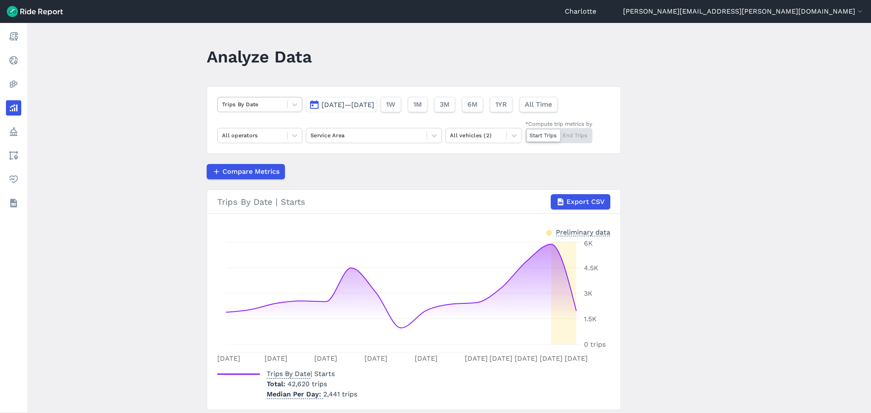
click at [270, 104] on div at bounding box center [252, 105] width 61 height 10
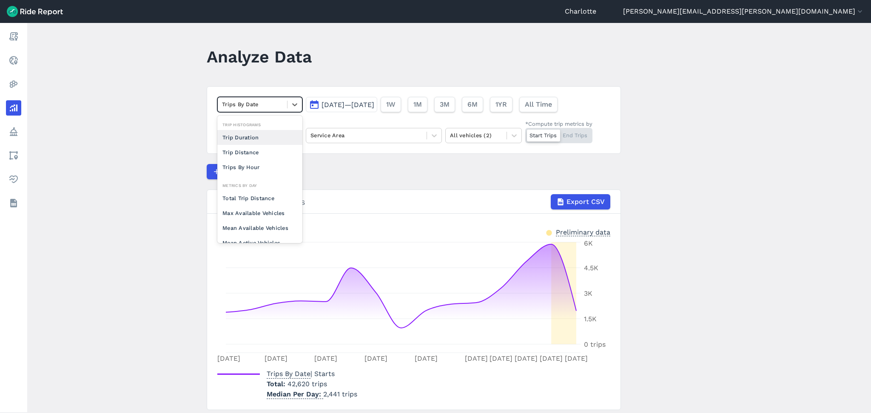
click at [124, 152] on main "Analyze Data option Trip Duration focused, 0 of 2. 10 results available. Use Up…" at bounding box center [449, 218] width 844 height 391
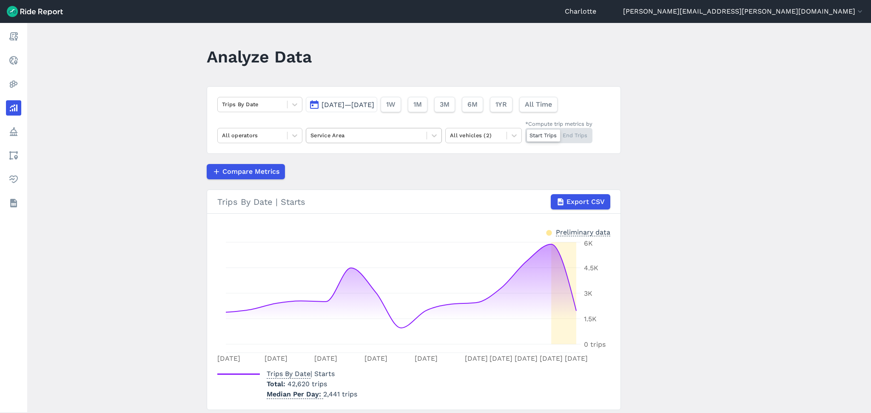
click at [331, 134] on div at bounding box center [367, 136] width 112 height 10
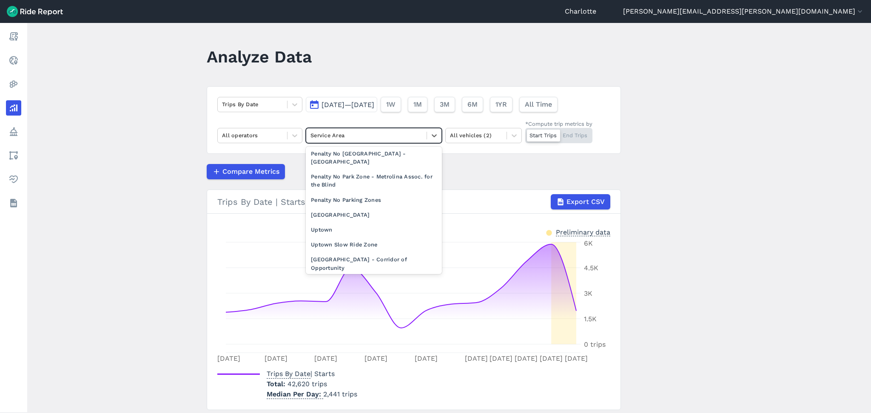
scroll to position [247, 0]
click at [328, 191] on div "Penalty No Parking Zones" at bounding box center [374, 198] width 136 height 15
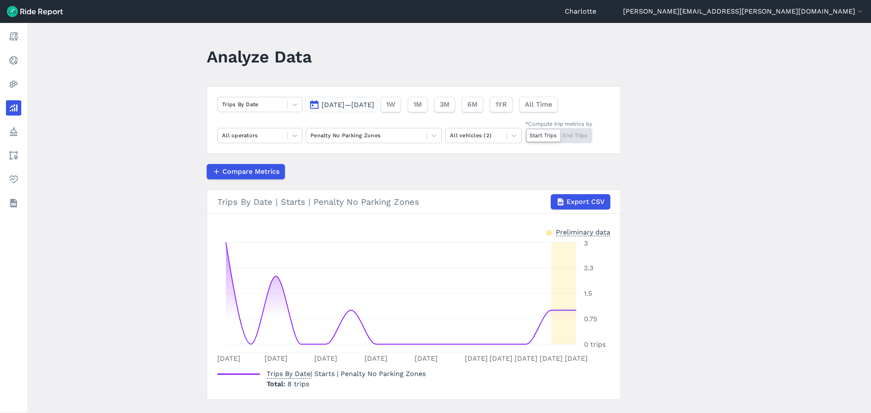
click at [344, 105] on span "[DATE]—[DATE]" at bounding box center [348, 105] width 53 height 8
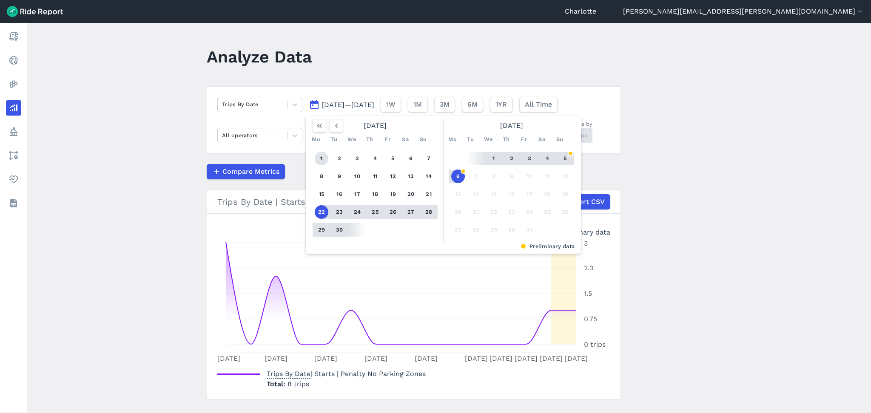
click at [319, 152] on button "1" at bounding box center [322, 159] width 14 height 14
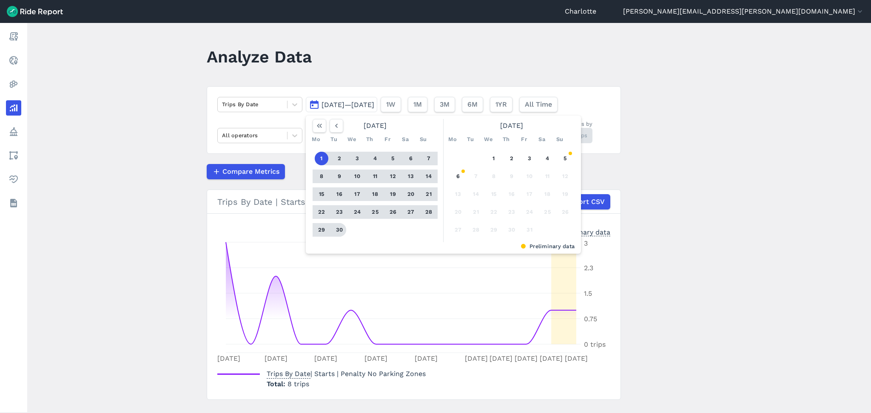
click at [336, 226] on button "30" at bounding box center [340, 230] width 14 height 14
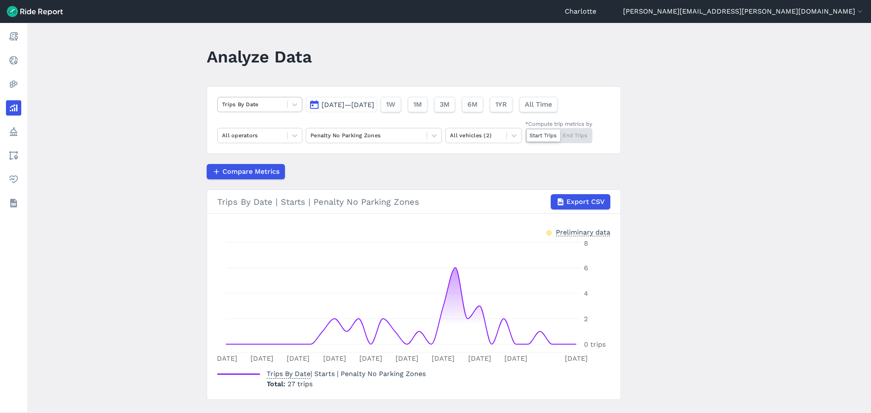
click at [255, 105] on div at bounding box center [252, 105] width 61 height 10
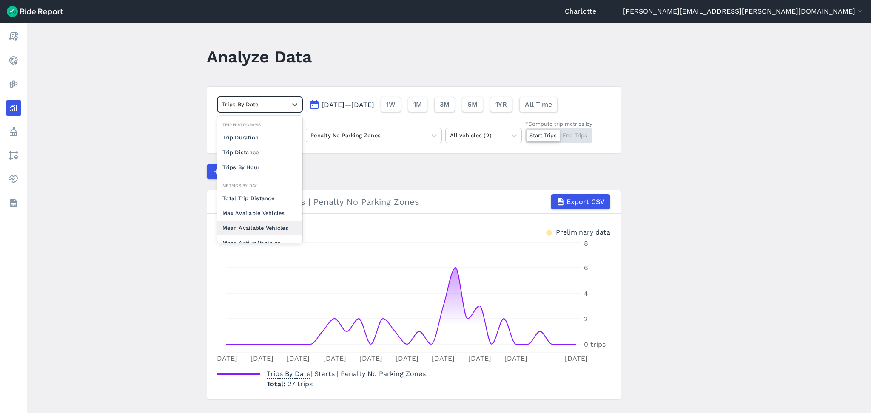
click at [254, 221] on div "Mean Available Vehicles" at bounding box center [259, 228] width 85 height 15
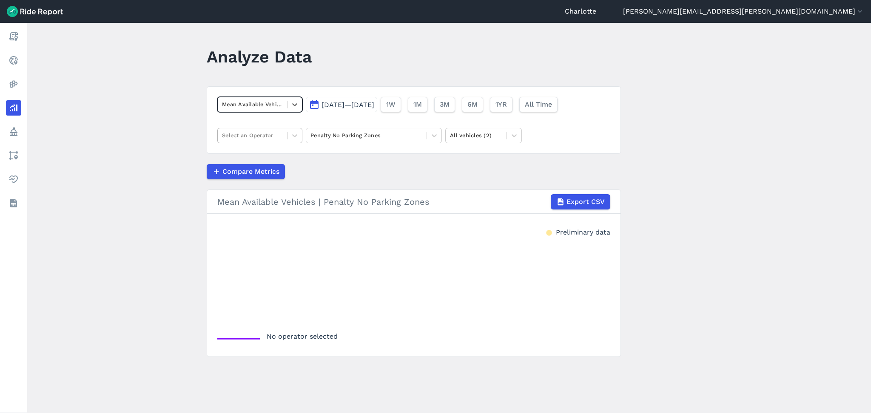
click at [247, 141] on div "Select an Operator" at bounding box center [252, 135] width 69 height 13
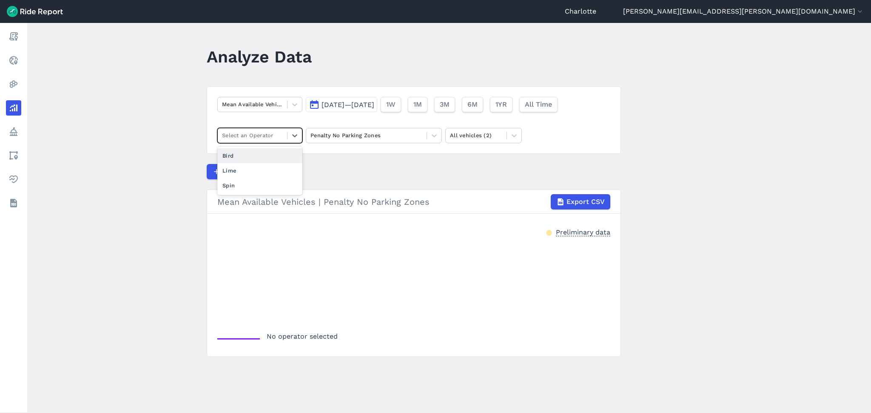
click at [235, 160] on div "Bird" at bounding box center [259, 155] width 85 height 15
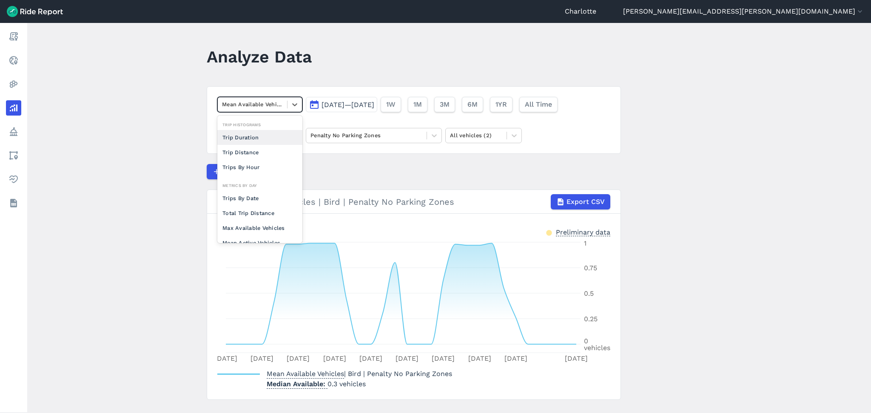
click at [259, 105] on div at bounding box center [252, 105] width 61 height 10
click at [252, 227] on div "Max Available Vehicles" at bounding box center [259, 228] width 85 height 15
